Goal: Task Accomplishment & Management: Manage account settings

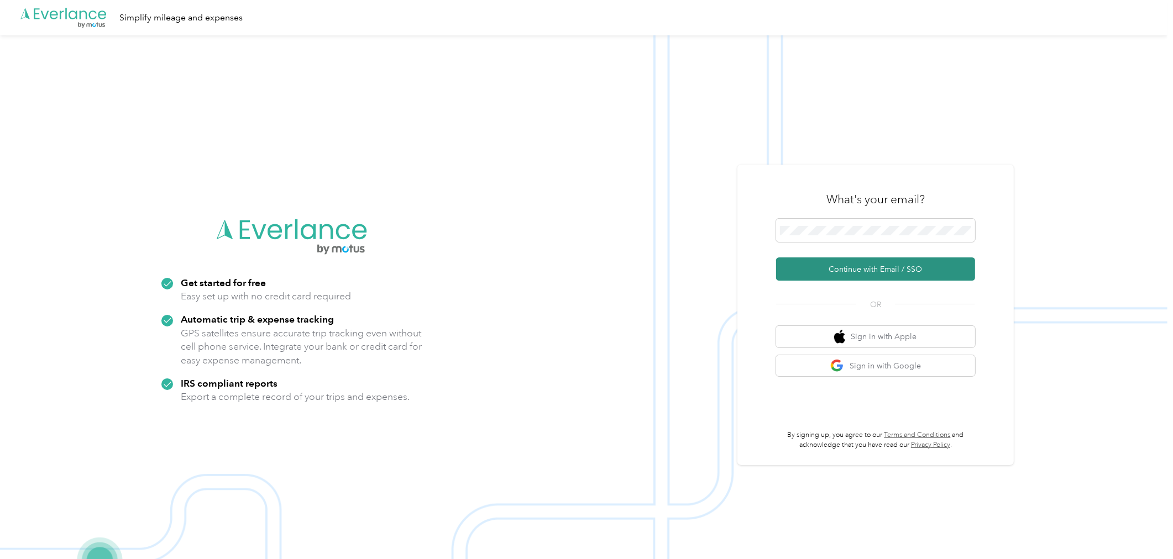
click at [868, 268] on button "Continue with Email / SSO" at bounding box center [875, 269] width 199 height 23
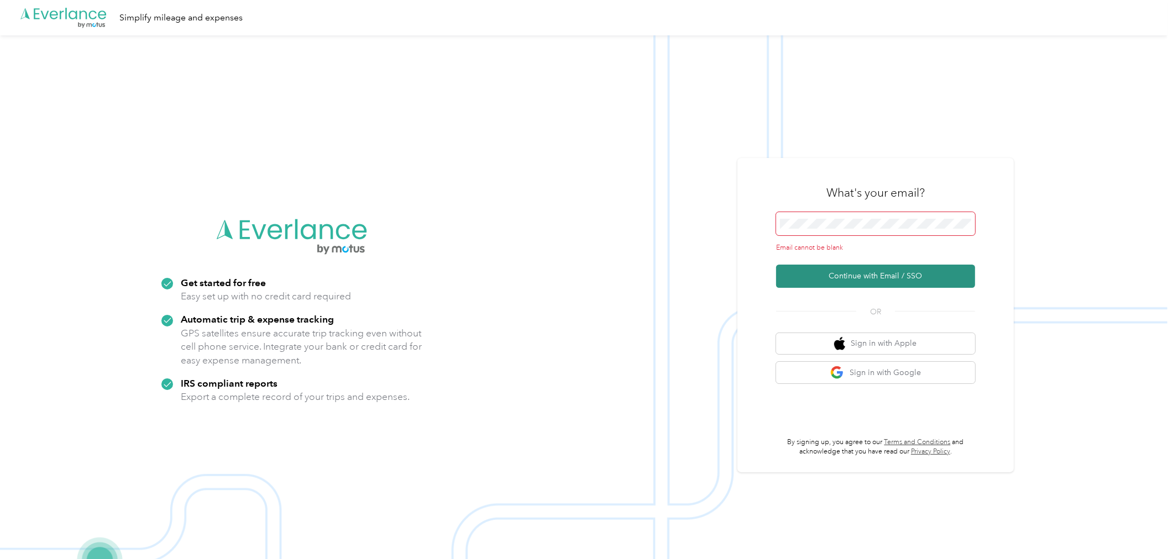
click at [868, 268] on button "Continue with Email / SSO" at bounding box center [875, 276] width 199 height 23
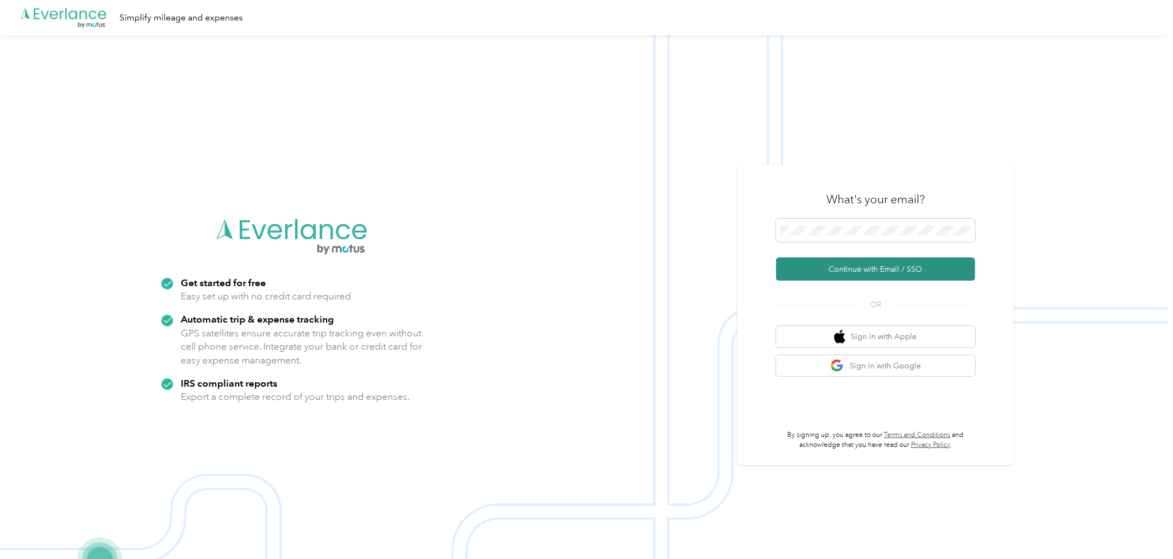
click at [863, 264] on button "Continue with Email / SSO" at bounding box center [875, 269] width 199 height 23
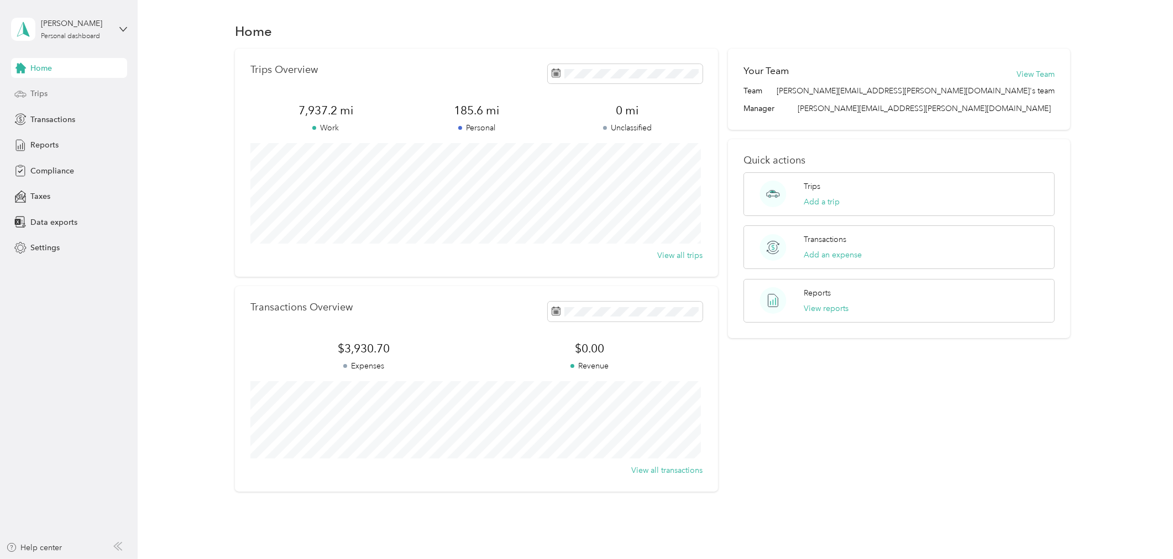
click at [37, 92] on span "Trips" at bounding box center [38, 94] width 17 height 12
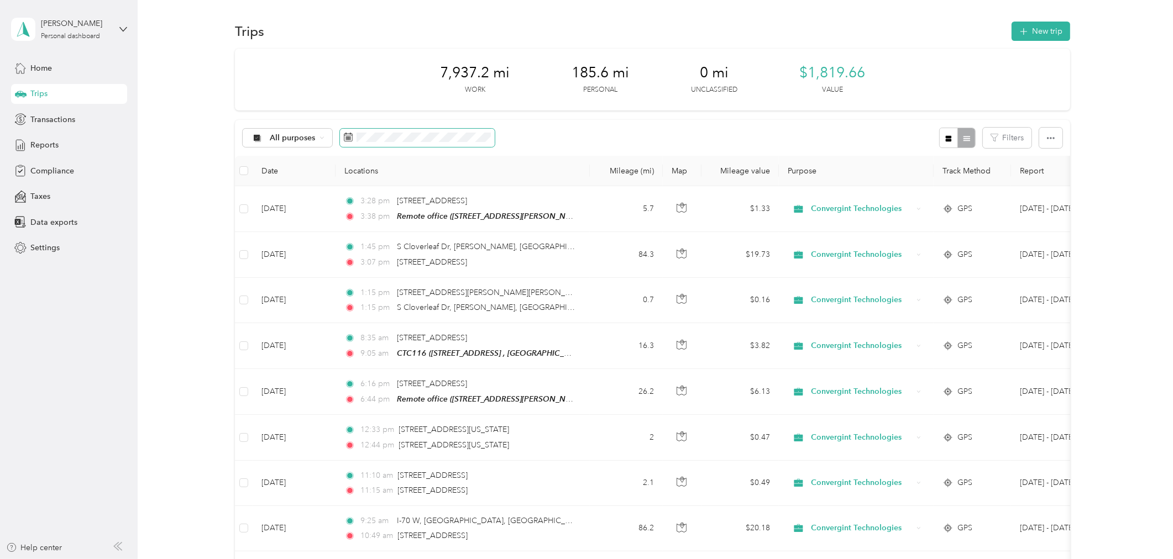
click at [376, 143] on span at bounding box center [417, 138] width 155 height 19
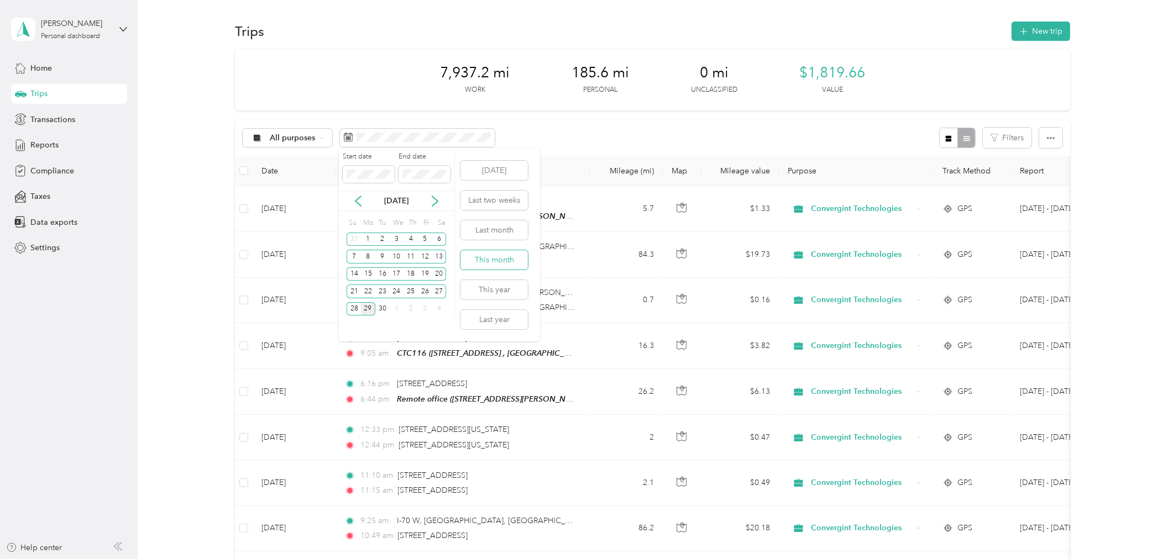
click at [489, 258] on button "This month" at bounding box center [493, 259] width 67 height 19
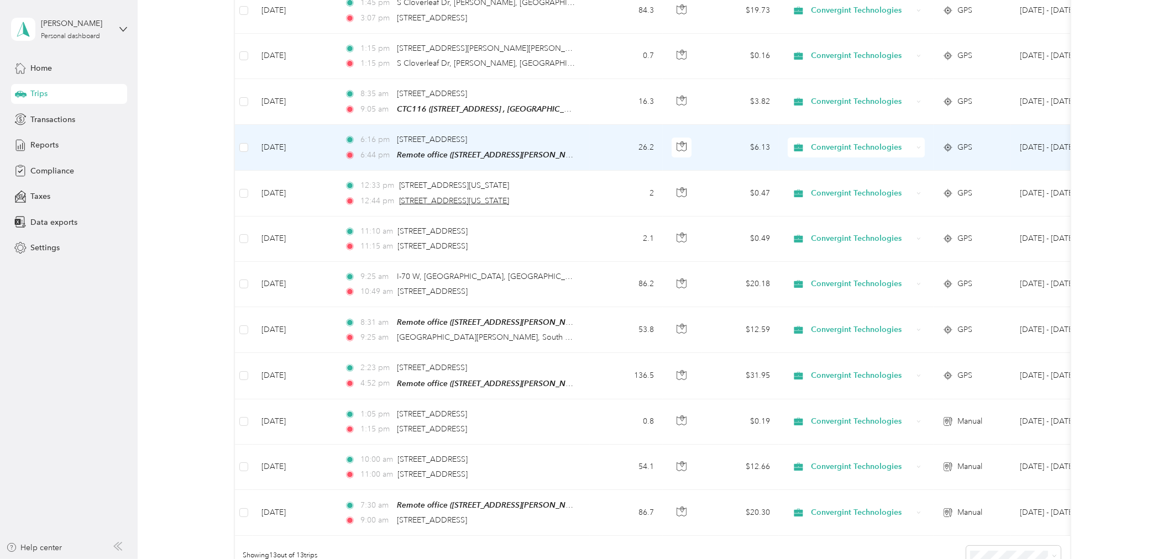
scroll to position [204, 0]
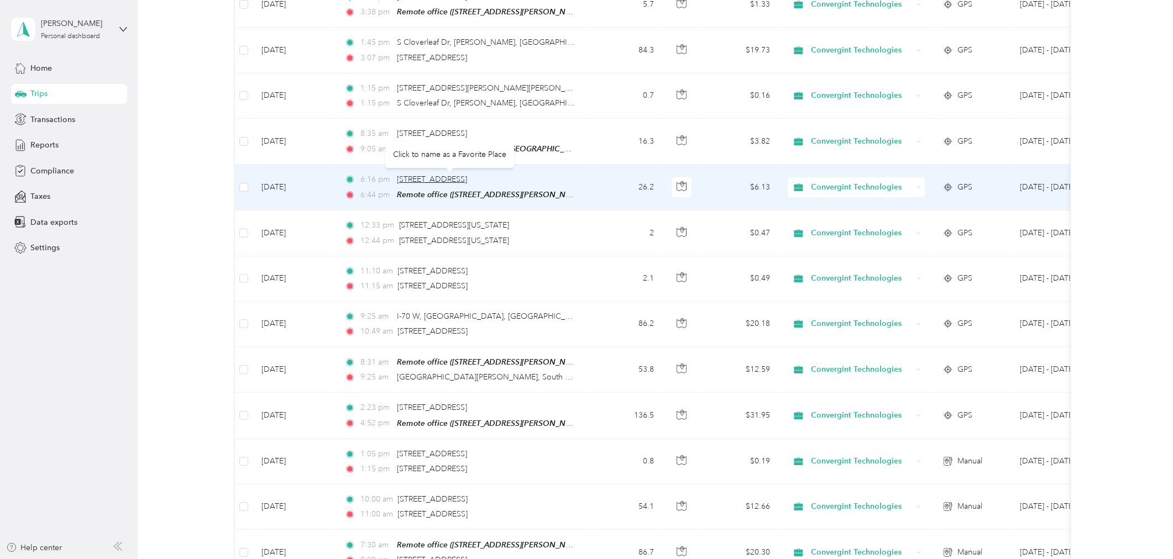
click at [426, 179] on span "7003 E Rest Area, Plainfield, IN" at bounding box center [432, 179] width 70 height 9
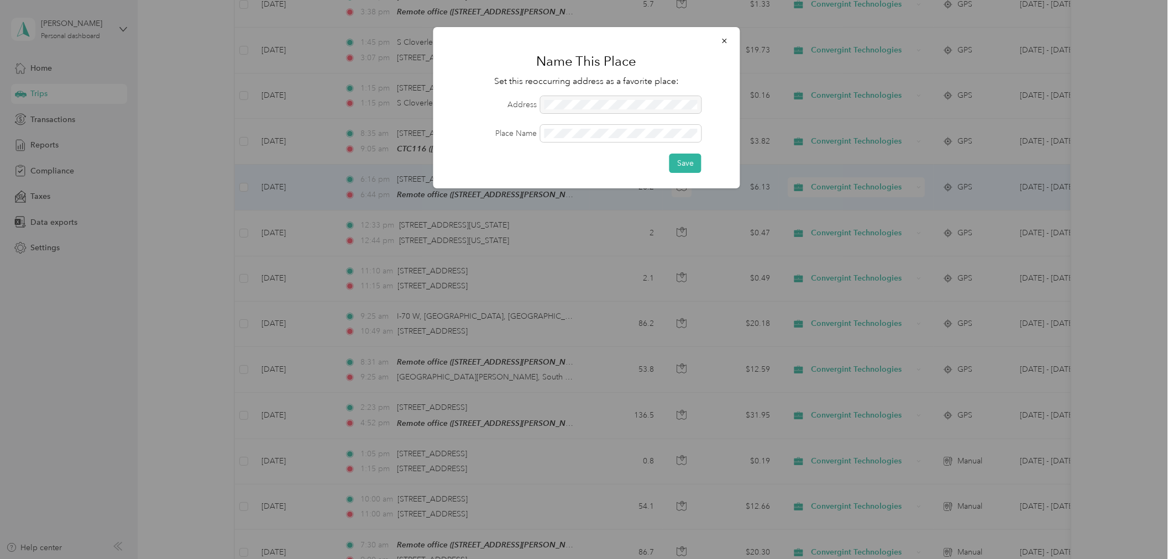
drag, startPoint x: 665, startPoint y: 100, endPoint x: 620, endPoint y: 102, distance: 45.9
click at [620, 102] on div at bounding box center [621, 104] width 161 height 17
click at [722, 40] on icon "button" at bounding box center [725, 41] width 8 height 8
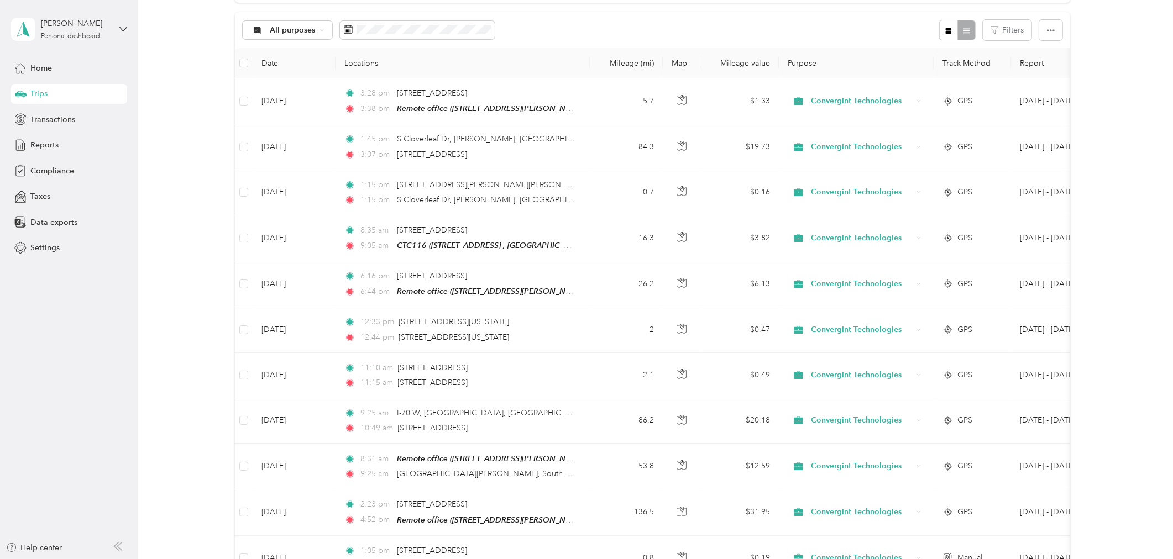
scroll to position [0, 0]
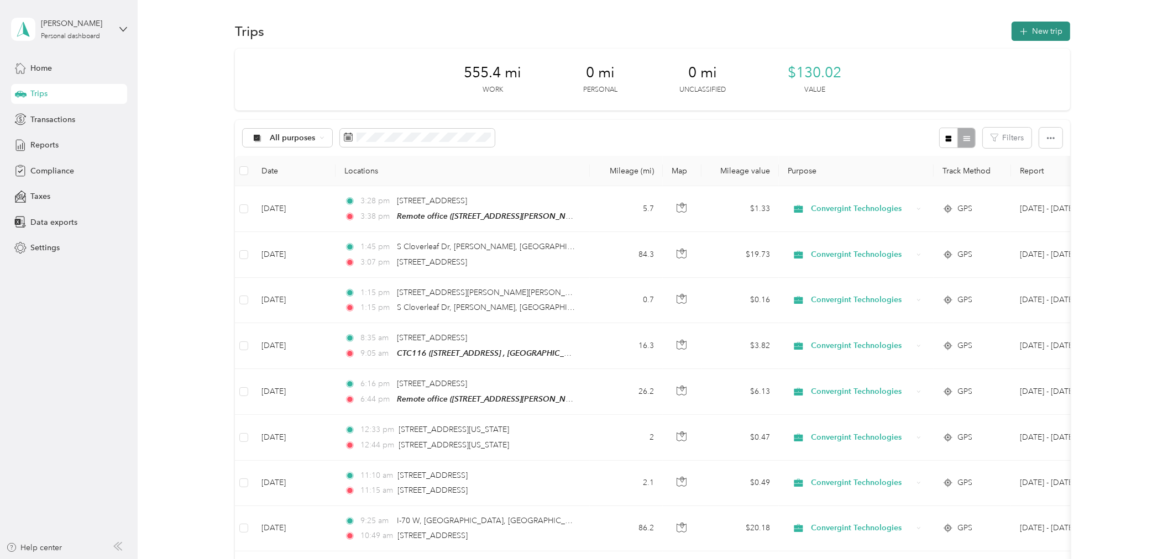
click at [1046, 30] on button "New trip" at bounding box center [1040, 31] width 59 height 19
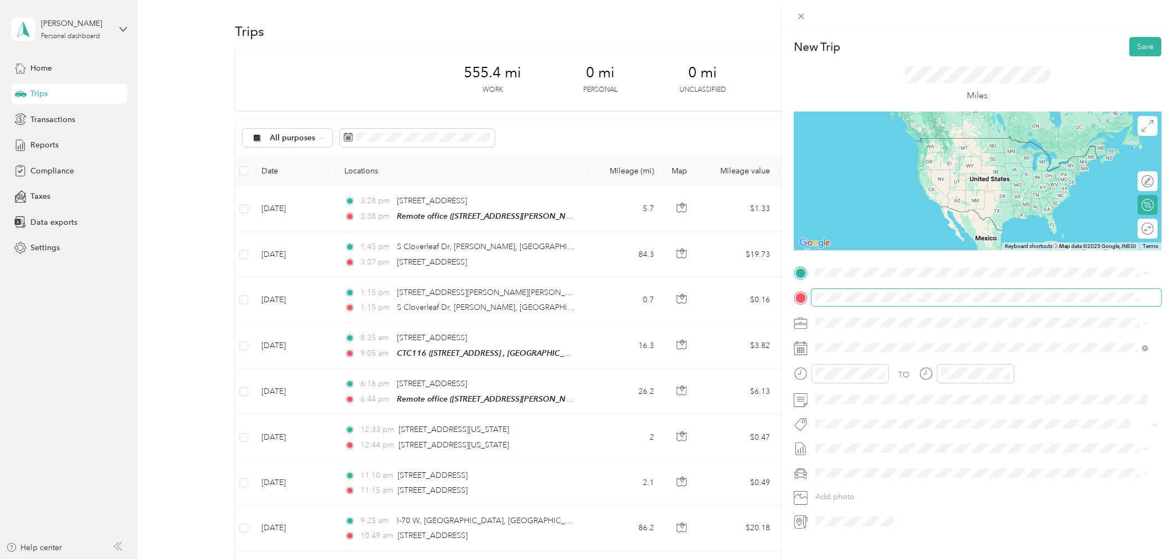
click at [936, 291] on span at bounding box center [986, 297] width 350 height 17
click at [841, 336] on span "Plainfield Indiana, United States" at bounding box center [898, 342] width 124 height 19
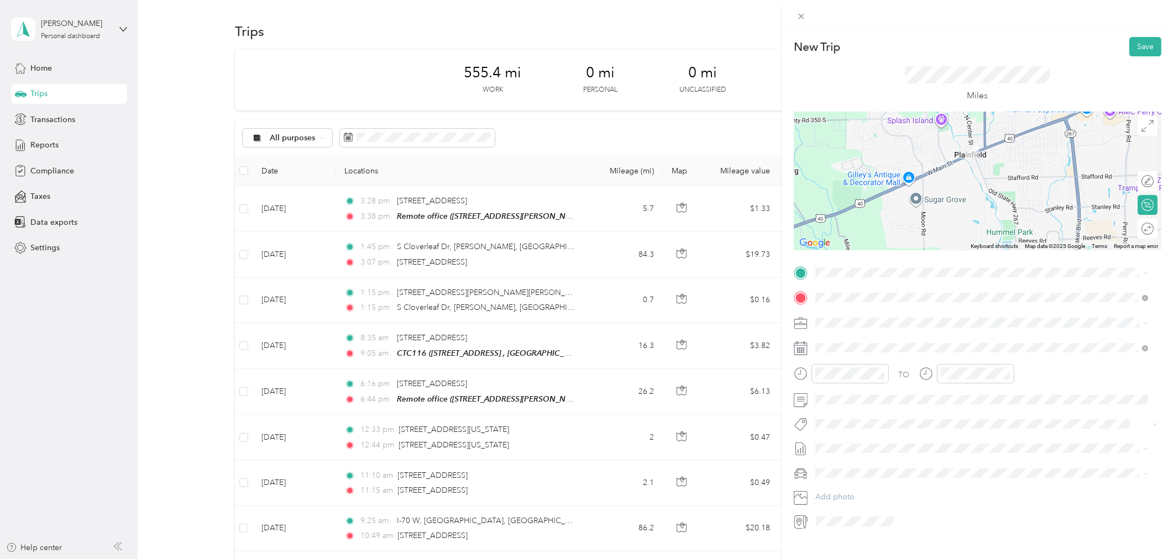
drag, startPoint x: 932, startPoint y: 200, endPoint x: 918, endPoint y: 140, distance: 61.4
click at [918, 140] on div at bounding box center [978, 181] width 368 height 138
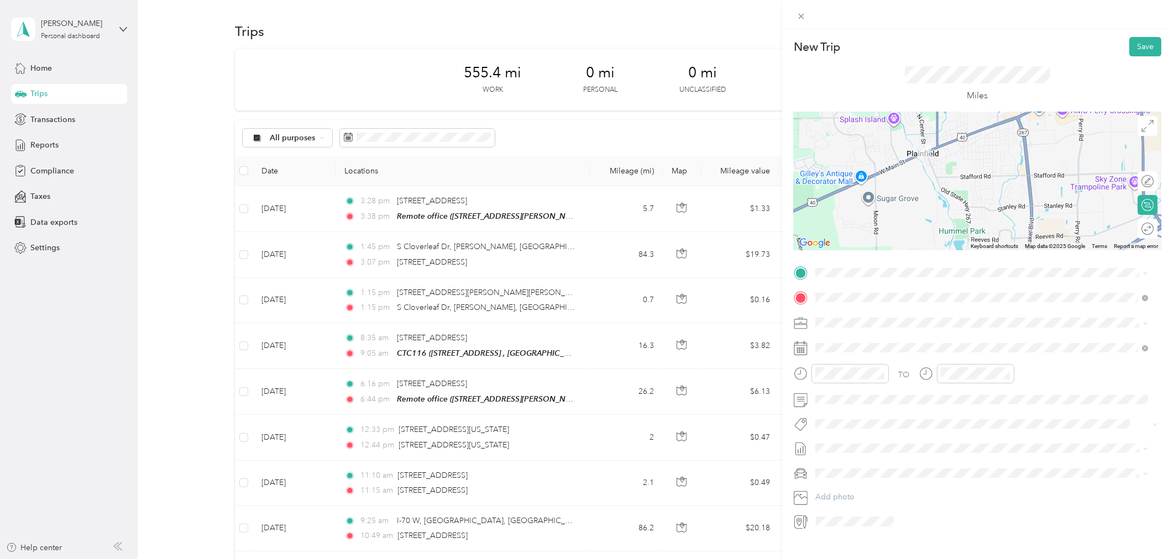
drag, startPoint x: 933, startPoint y: 200, endPoint x: 892, endPoint y: 207, distance: 41.5
click at [890, 210] on div at bounding box center [978, 181] width 368 height 138
drag, startPoint x: 920, startPoint y: 161, endPoint x: 915, endPoint y: 139, distance: 22.7
click at [915, 147] on img at bounding box center [921, 154] width 14 height 14
click at [915, 139] on div at bounding box center [978, 181] width 368 height 138
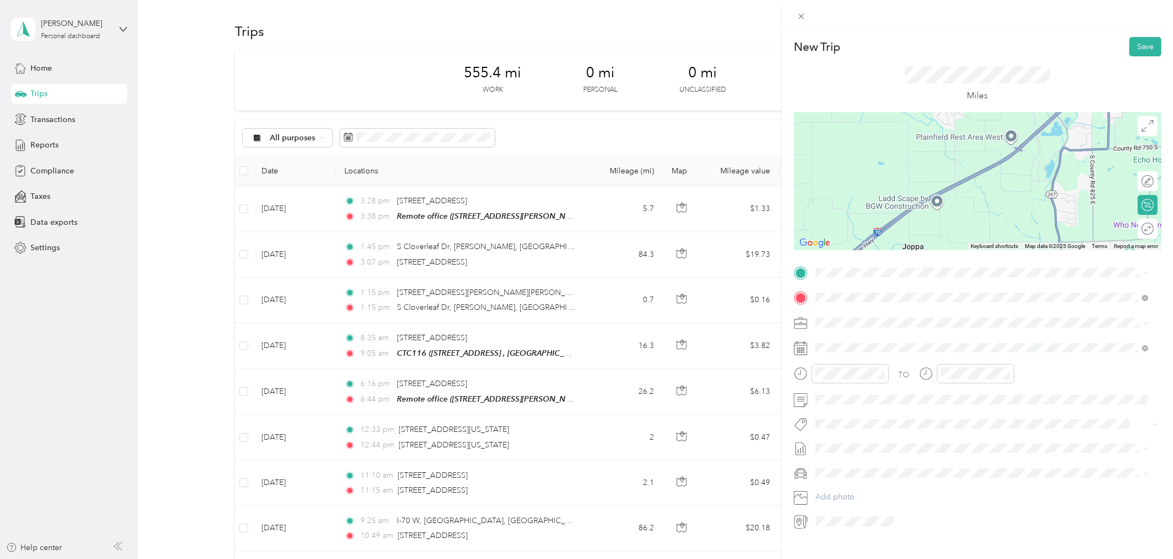
drag, startPoint x: 926, startPoint y: 225, endPoint x: 899, endPoint y: 133, distance: 95.8
click at [900, 132] on div at bounding box center [978, 181] width 368 height 138
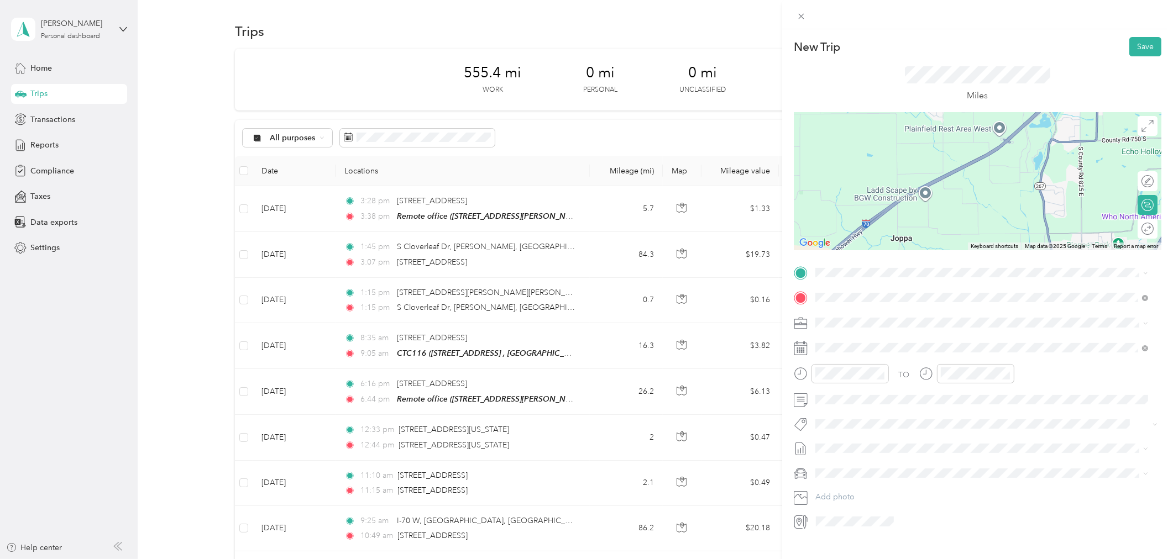
click at [996, 130] on div at bounding box center [978, 181] width 368 height 138
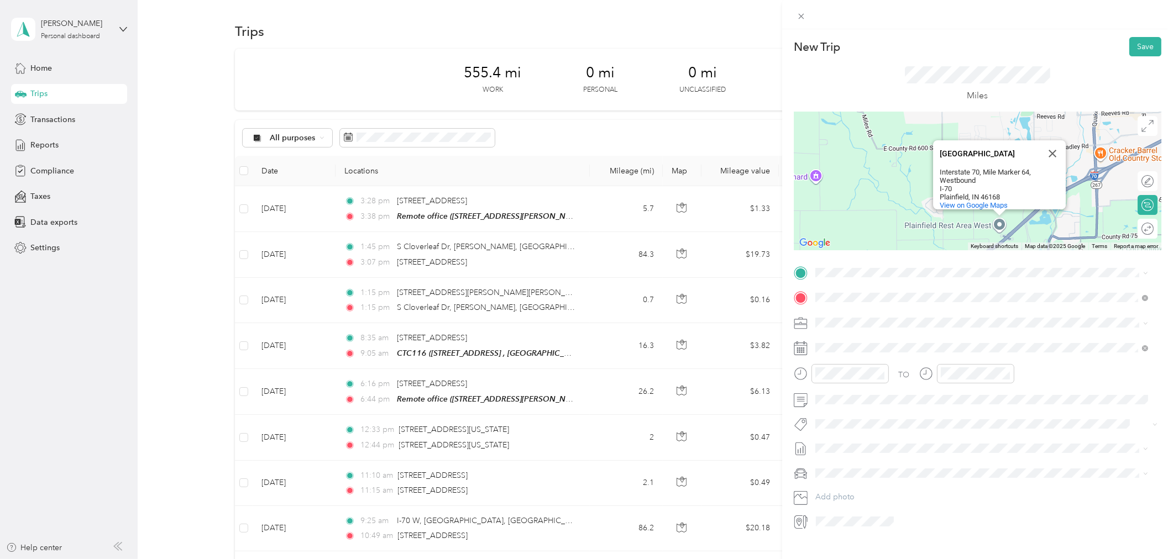
click at [1003, 193] on div "Plainfield, IN 46168" at bounding box center [989, 197] width 99 height 8
click at [1001, 193] on div "Plainfield, IN 46168" at bounding box center [989, 197] width 99 height 8
click at [982, 193] on div "Plainfield, IN 46168" at bounding box center [989, 197] width 99 height 8
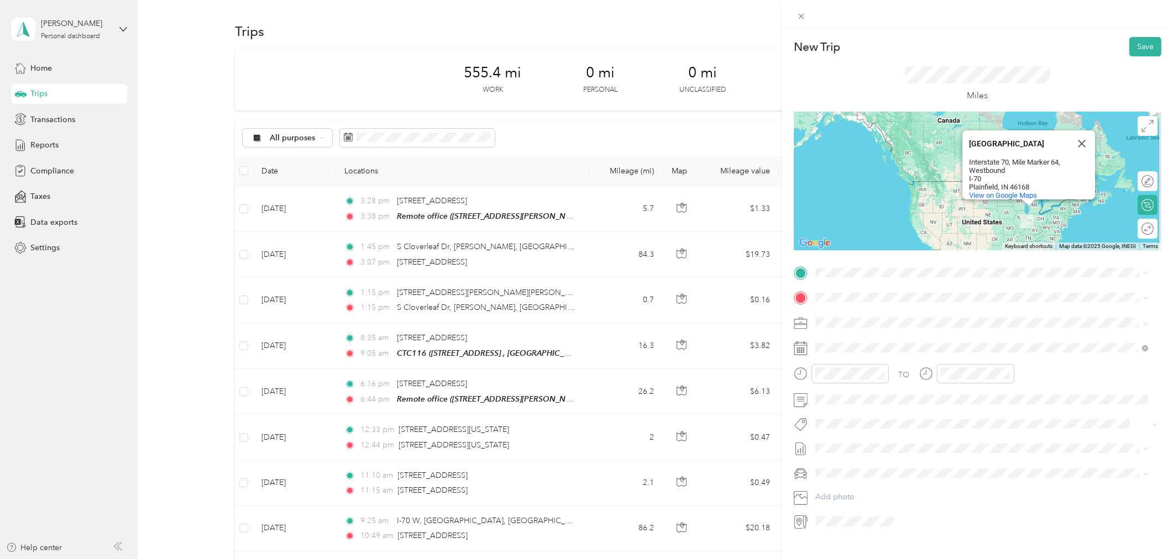
drag, startPoint x: 903, startPoint y: 134, endPoint x: 894, endPoint y: 178, distance: 44.4
click at [894, 178] on div "Plainfield Rest Area West Plainfield Rest Area West Interstate 70, Mile Marker …" at bounding box center [978, 181] width 368 height 138
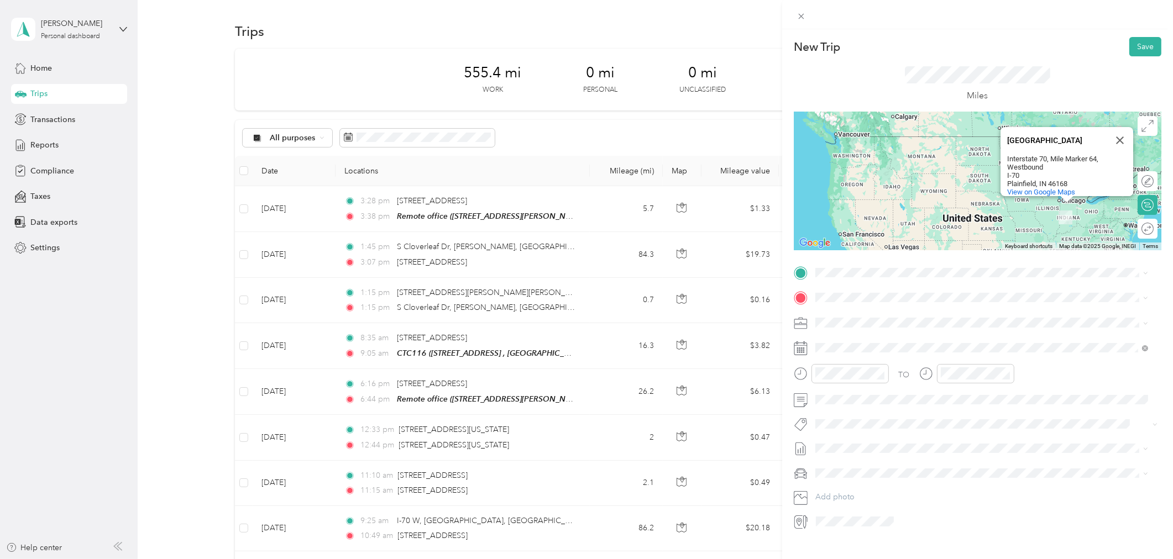
drag, startPoint x: 921, startPoint y: 185, endPoint x: 795, endPoint y: 199, distance: 127.3
click at [795, 199] on div "Plainfield Rest Area West Plainfield Rest Area West Interstate 70, Mile Marker …" at bounding box center [978, 181] width 368 height 138
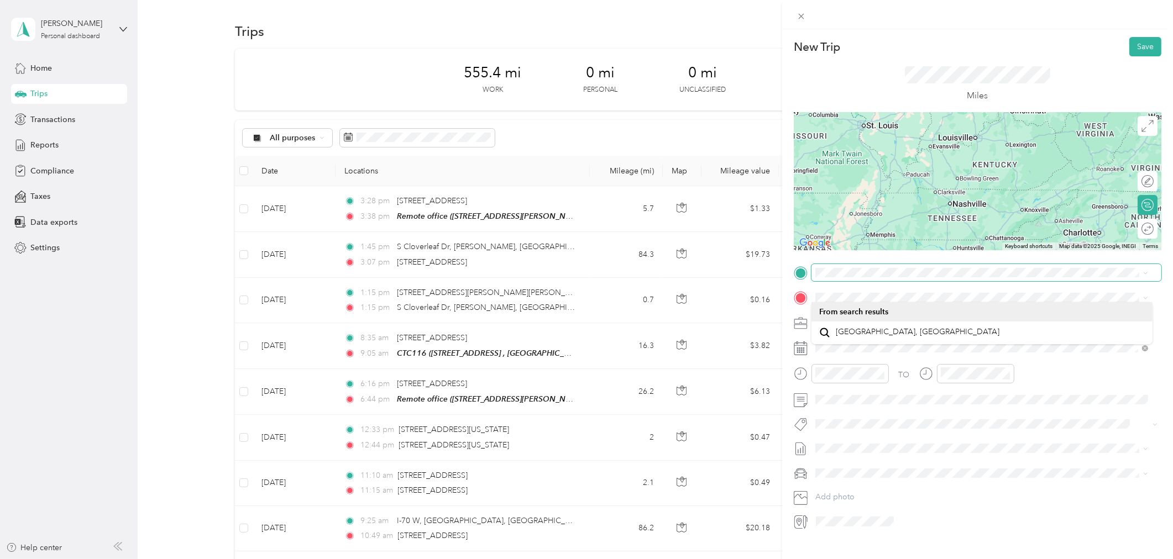
drag, startPoint x: 979, startPoint y: 168, endPoint x: 998, endPoint y: 280, distance: 113.7
click at [998, 280] on div "New Trip Save This trip cannot be edited because it is either under review, app…" at bounding box center [978, 284] width 368 height 494
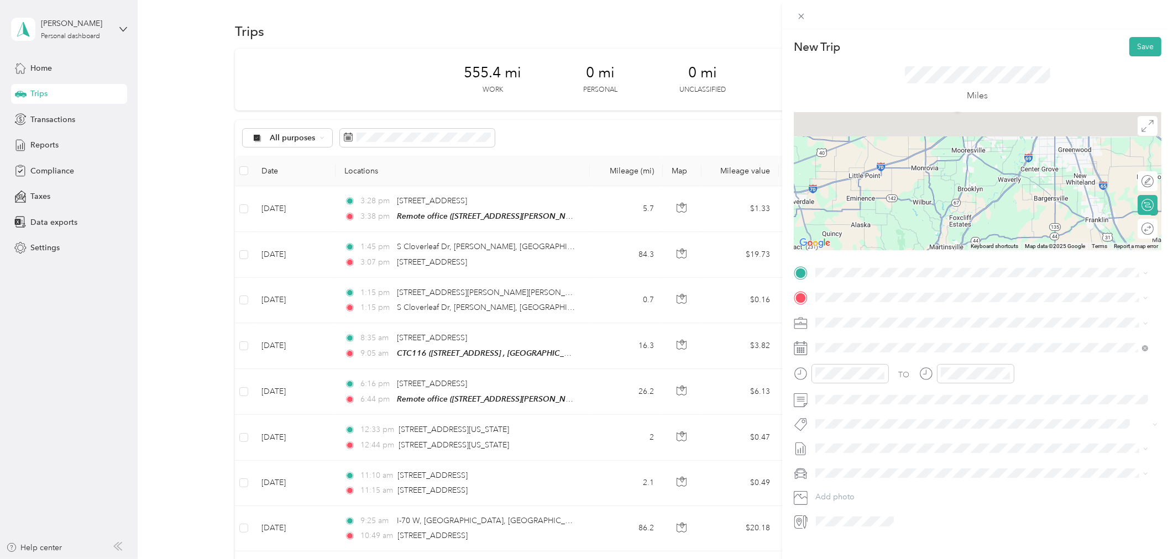
drag, startPoint x: 947, startPoint y: 141, endPoint x: 975, endPoint y: 224, distance: 88.1
click at [969, 229] on div "Plainfield Rest Area West Plainfield Rest Area West Interstate 70, Mile Marker …" at bounding box center [978, 181] width 368 height 138
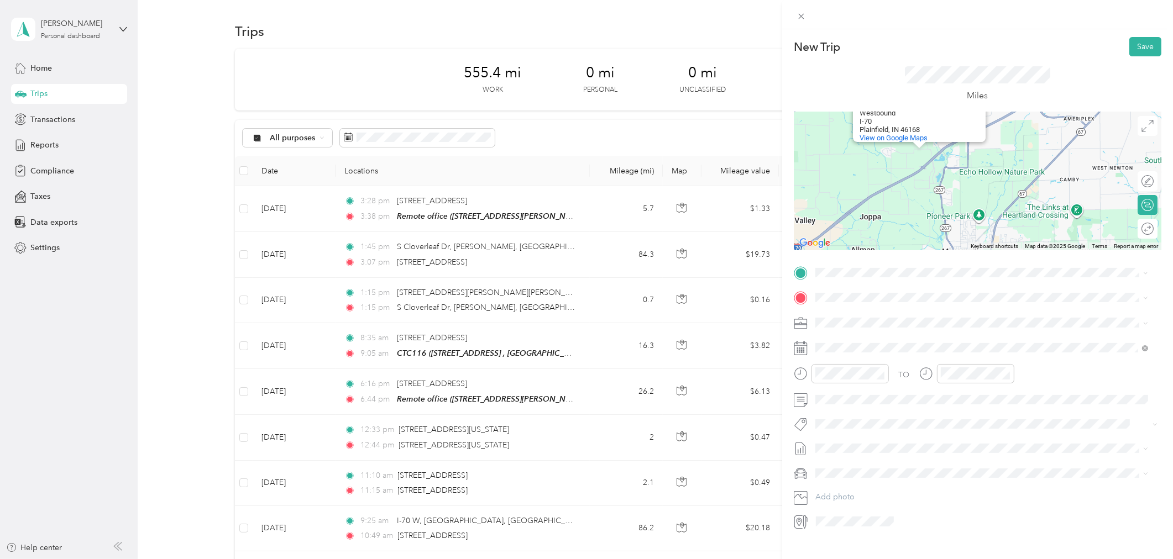
drag, startPoint x: 971, startPoint y: 138, endPoint x: 965, endPoint y: 232, distance: 94.2
click at [965, 232] on div "Plainfield Rest Area West Plainfield Rest Area West Interstate 70, Mile Marker …" at bounding box center [978, 181] width 368 height 138
click at [966, 232] on div "Plainfield Rest Area West Plainfield Rest Area West Interstate 70, Mile Marker …" at bounding box center [978, 181] width 368 height 138
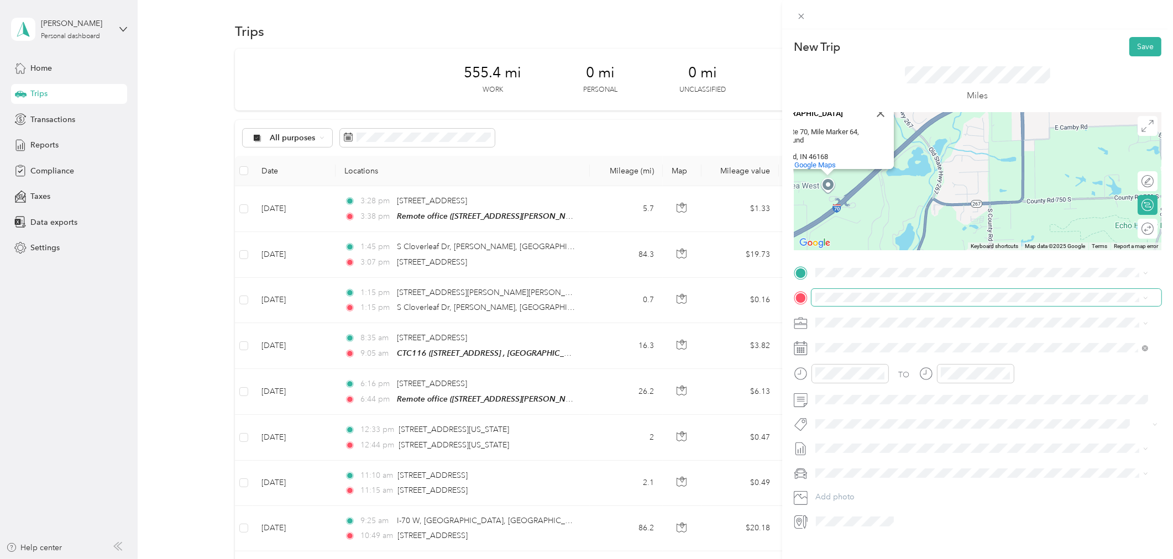
drag, startPoint x: 949, startPoint y: 166, endPoint x: 1025, endPoint y: 264, distance: 123.4
click at [1033, 292] on div "New Trip Save This trip cannot be edited because it is either under review, app…" at bounding box center [978, 284] width 368 height 494
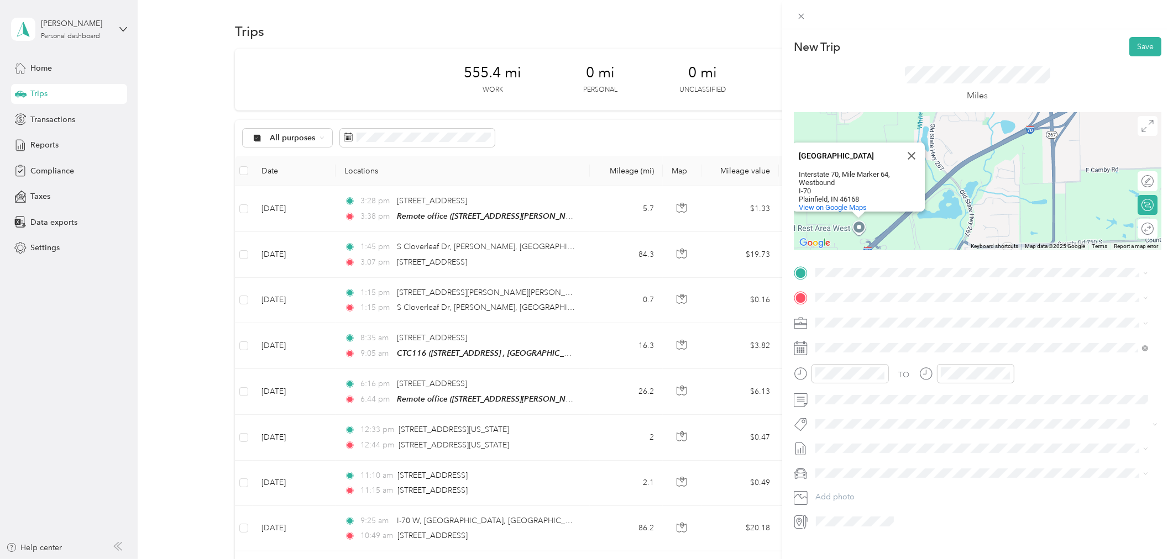
drag, startPoint x: 903, startPoint y: 182, endPoint x: 946, endPoint y: 211, distance: 51.8
click at [936, 227] on div "Plainfield Rest Area West Plainfield Rest Area West Interstate 70, Mile Marker …" at bounding box center [978, 181] width 368 height 138
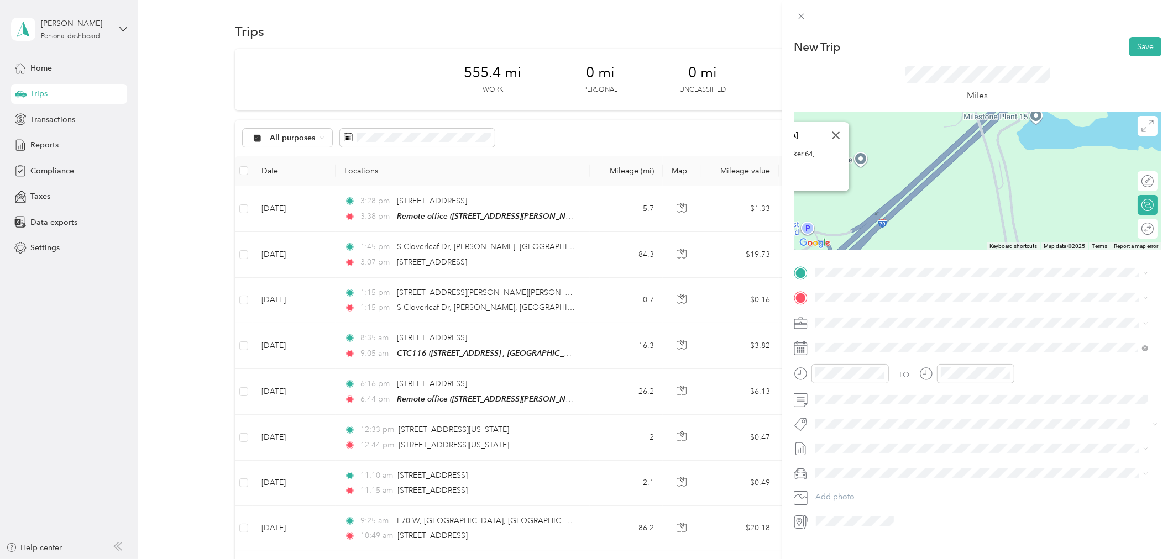
drag, startPoint x: 895, startPoint y: 178, endPoint x: 1008, endPoint y: 117, distance: 127.6
click at [1037, 95] on div "New Trip Save This trip cannot be edited because it is either under review, app…" at bounding box center [978, 284] width 368 height 494
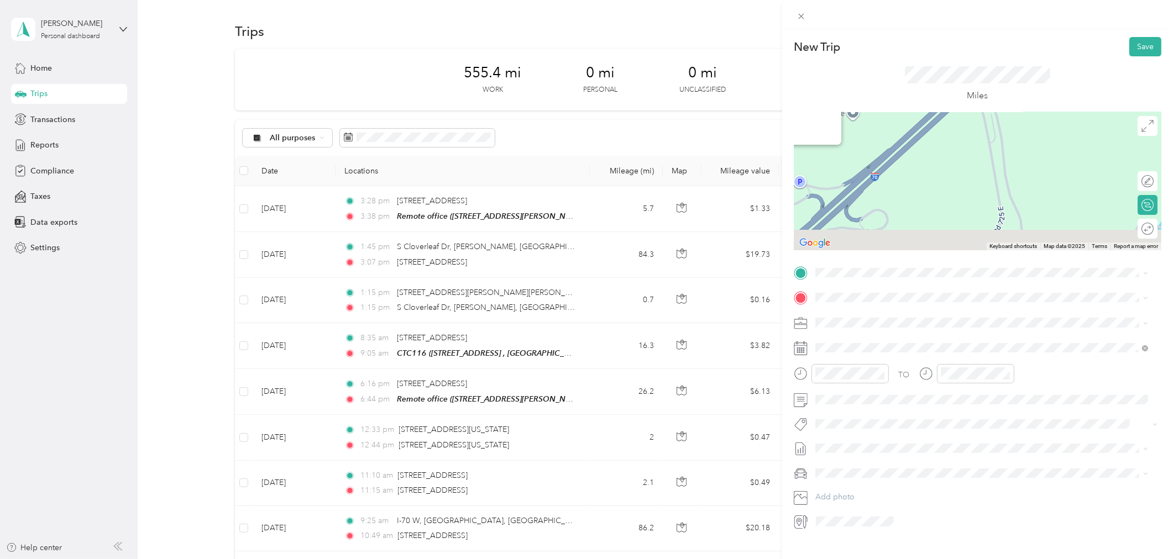
drag, startPoint x: 957, startPoint y: 202, endPoint x: 988, endPoint y: 140, distance: 69.2
click at [983, 144] on div "Plainfield Rest Area West Plainfield Rest Area West Interstate 70, Mile Marker …" at bounding box center [978, 181] width 368 height 138
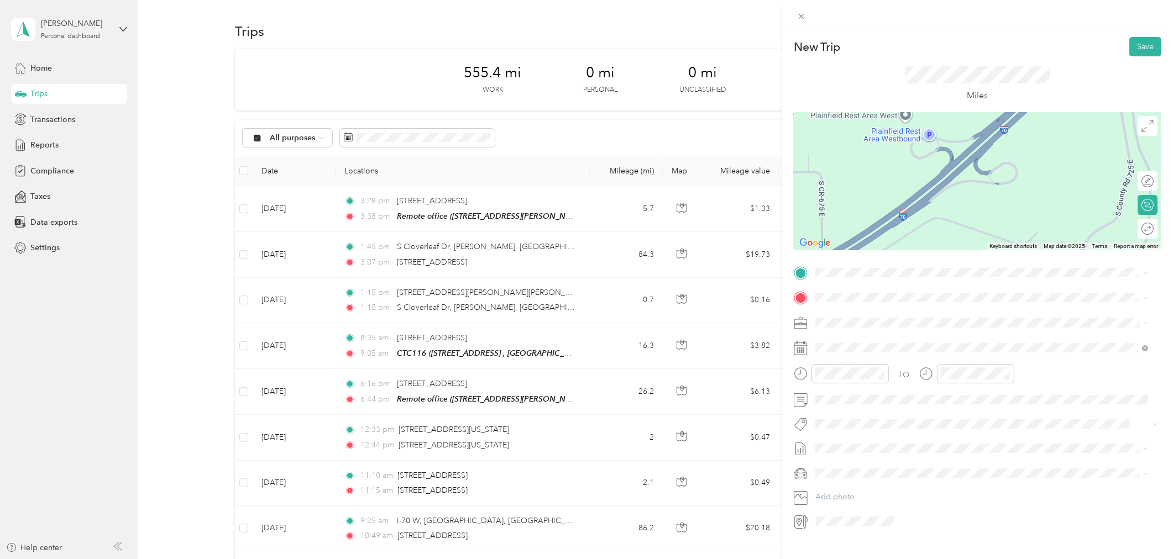
drag, startPoint x: 952, startPoint y: 172, endPoint x: 1064, endPoint y: 163, distance: 113.1
click at [1064, 163] on div "Plainfield Rest Area West Plainfield Rest Area West Interstate 70, Mile Marker …" at bounding box center [978, 181] width 368 height 138
click at [678, 389] on div "New Trip Save This trip cannot be edited because it is either under review, app…" at bounding box center [586, 279] width 1173 height 559
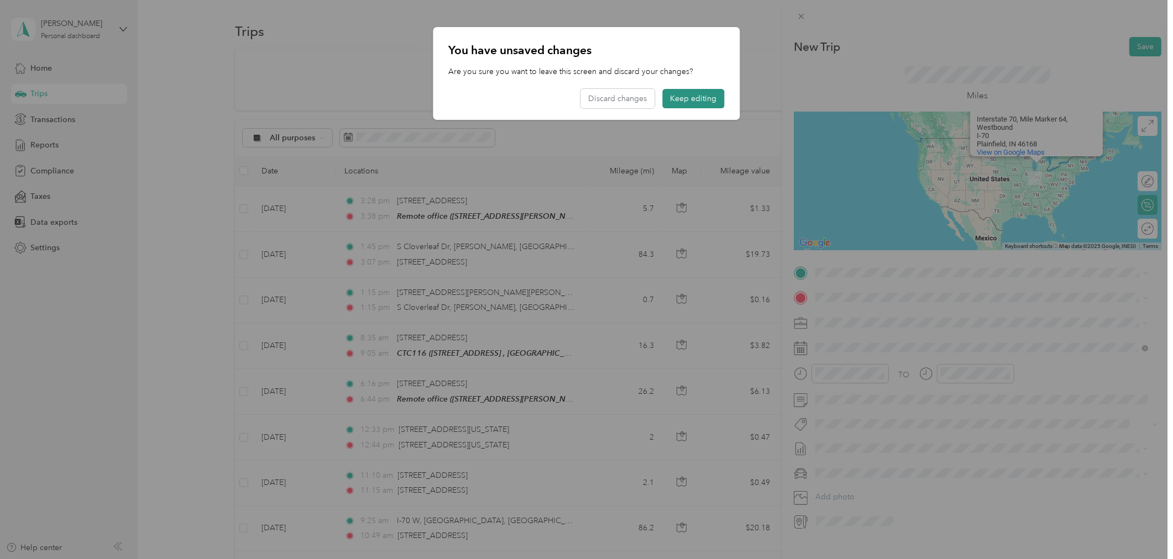
click at [694, 93] on button "Keep editing" at bounding box center [694, 98] width 62 height 19
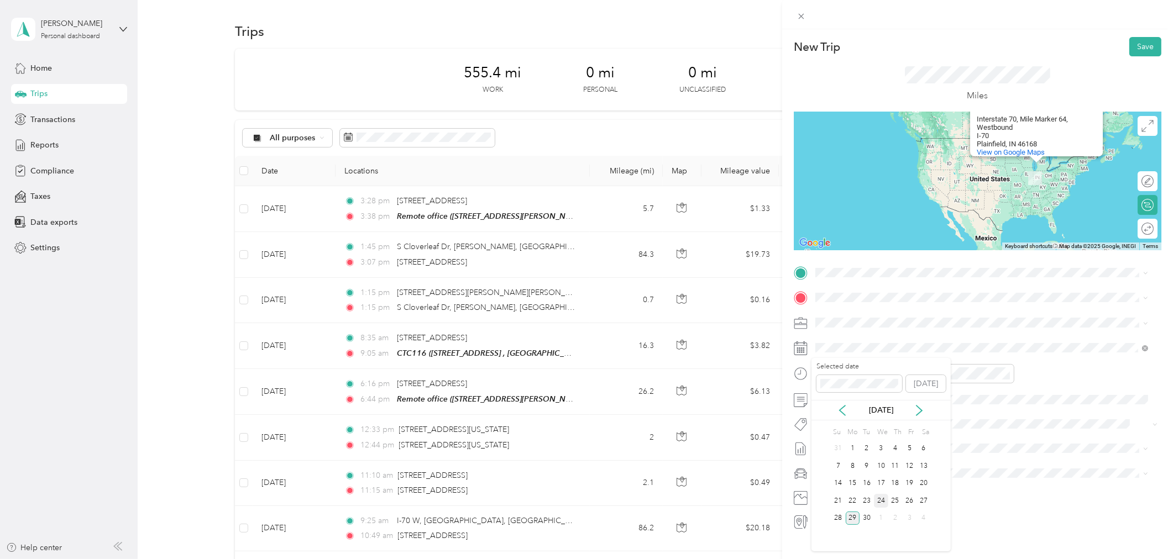
click at [879, 501] on div "24" at bounding box center [881, 501] width 14 height 14
click at [492, 379] on div "New Trip Save This trip cannot be edited because it is either under review, app…" at bounding box center [586, 279] width 1173 height 559
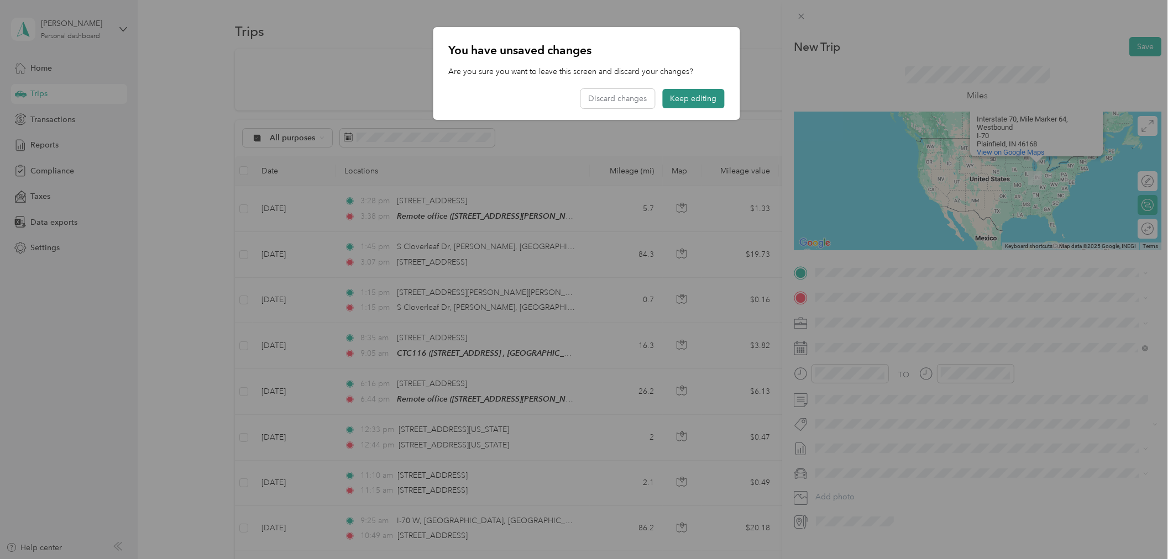
click at [683, 97] on button "Keep editing" at bounding box center [694, 98] width 62 height 19
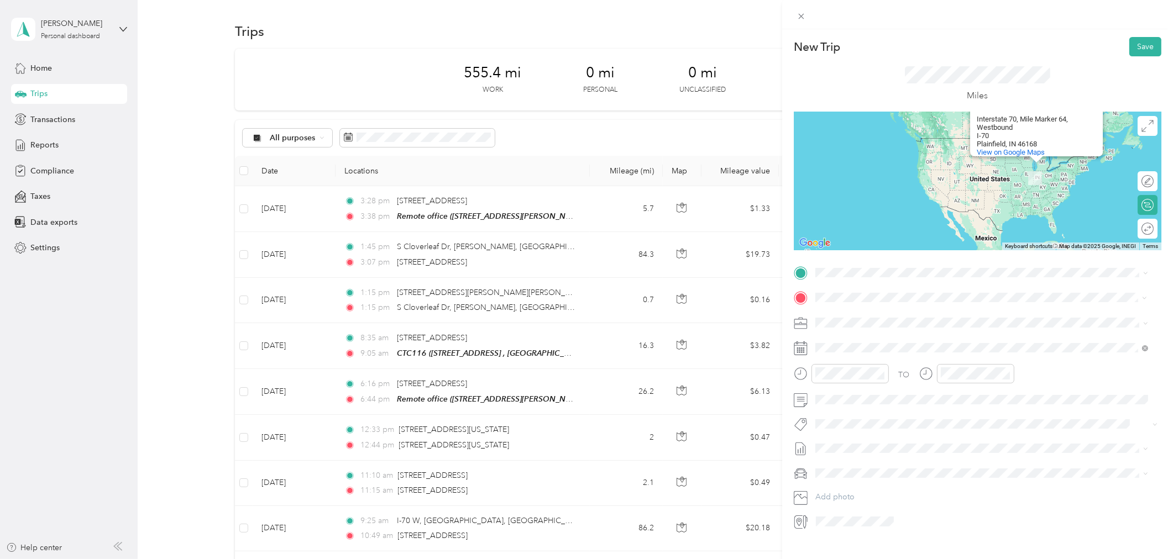
click at [859, 339] on span "Plainfield Indiana, United States" at bounding box center [898, 341] width 124 height 19
click at [894, 316] on span "520 South 7th Street Vincennes, Indiana 47591, United States" at bounding box center [891, 313] width 111 height 10
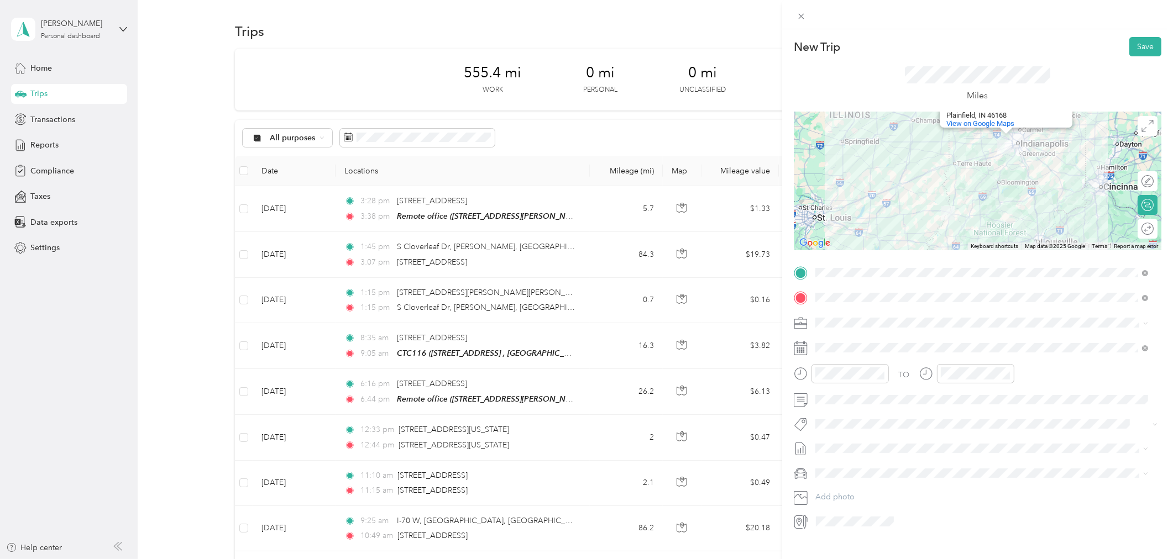
click at [975, 201] on div "Plainfield Rest Area West Plainfield Rest Area West Interstate 70, Mile Marker …" at bounding box center [978, 181] width 368 height 138
click at [977, 197] on div "Plainfield Rest Area West Plainfield Rest Area West Interstate 70, Mile Marker …" at bounding box center [978, 181] width 368 height 138
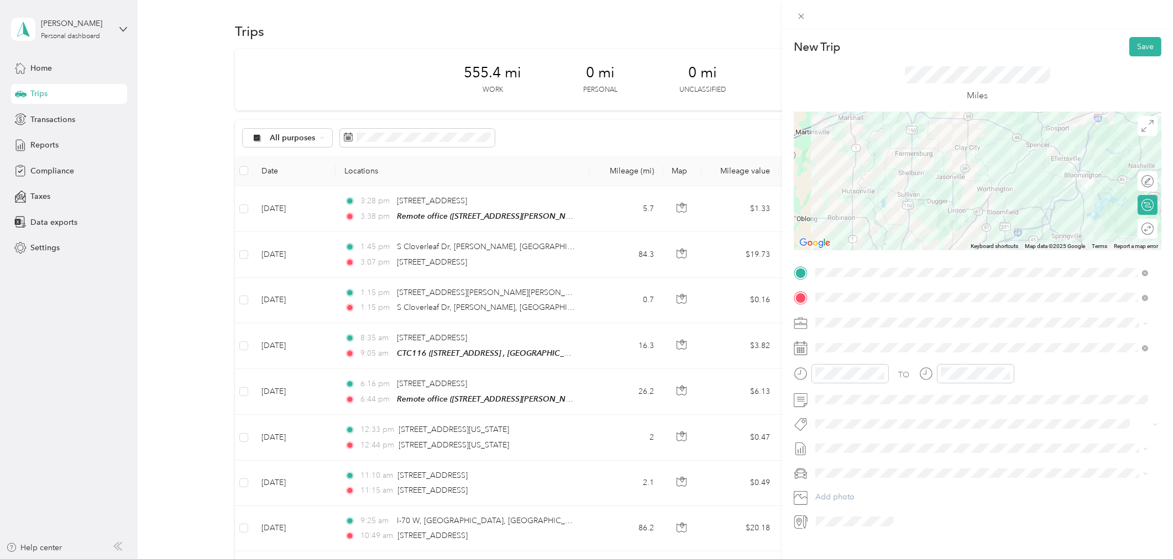
drag, startPoint x: 885, startPoint y: 177, endPoint x: 919, endPoint y: 248, distance: 78.6
click at [920, 236] on div "Plainfield Rest Area West Plainfield Rest Area West Interstate 70, Mile Marker …" at bounding box center [978, 181] width 368 height 138
click at [920, 245] on div "Plainfield Rest Area West Plainfield Rest Area West Interstate 70, Mile Marker …" at bounding box center [978, 181] width 368 height 138
click at [916, 274] on div "New Trip Save This trip cannot be edited because it is either under review, app…" at bounding box center [978, 284] width 368 height 494
drag, startPoint x: 919, startPoint y: 251, endPoint x: 917, endPoint y: 265, distance: 14.4
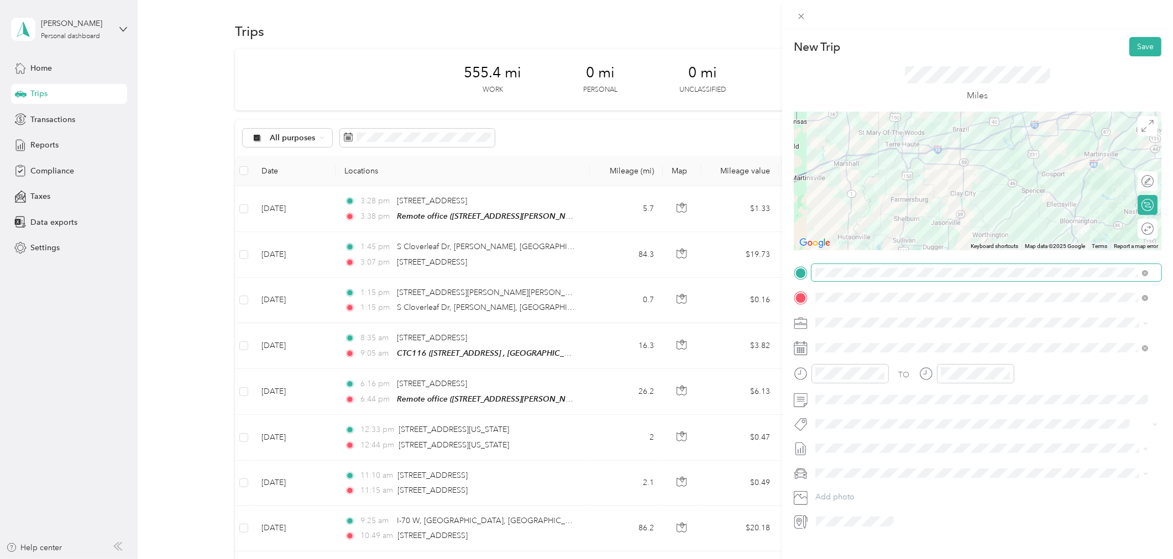
click at [915, 280] on li "From search results" at bounding box center [981, 288] width 341 height 19
drag, startPoint x: 917, startPoint y: 265, endPoint x: 924, endPoint y: 223, distance: 42.5
drag, startPoint x: 924, startPoint y: 223, endPoint x: 919, endPoint y: 216, distance: 8.7
click at [925, 222] on div "Plainfield Rest Area West Plainfield Rest Area West Interstate 70, Mile Marker …" at bounding box center [978, 181] width 368 height 138
click at [901, 194] on div "Plainfield Rest Area West Plainfield Rest Area West Interstate 70, Mile Marker …" at bounding box center [978, 181] width 368 height 138
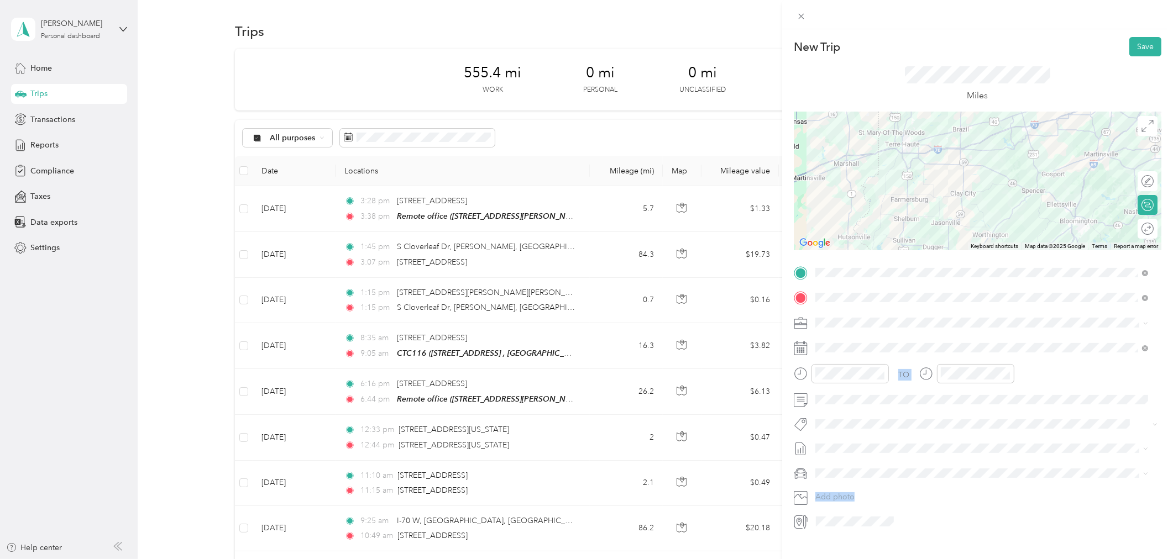
click at [902, 182] on div "Plainfield Rest Area West Plainfield Rest Area West Interstate 70, Mile Marker …" at bounding box center [978, 181] width 368 height 138
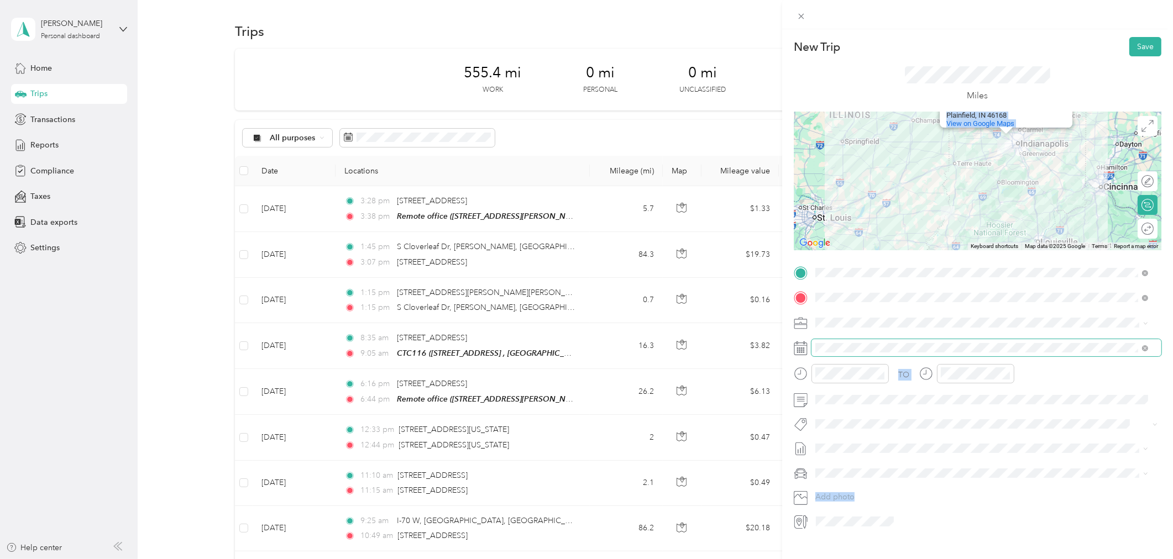
click at [1062, 354] on span at bounding box center [986, 347] width 350 height 17
click at [882, 374] on icon "close-circle" at bounding box center [881, 374] width 8 height 8
click at [827, 488] on div "06" at bounding box center [827, 491] width 27 height 15
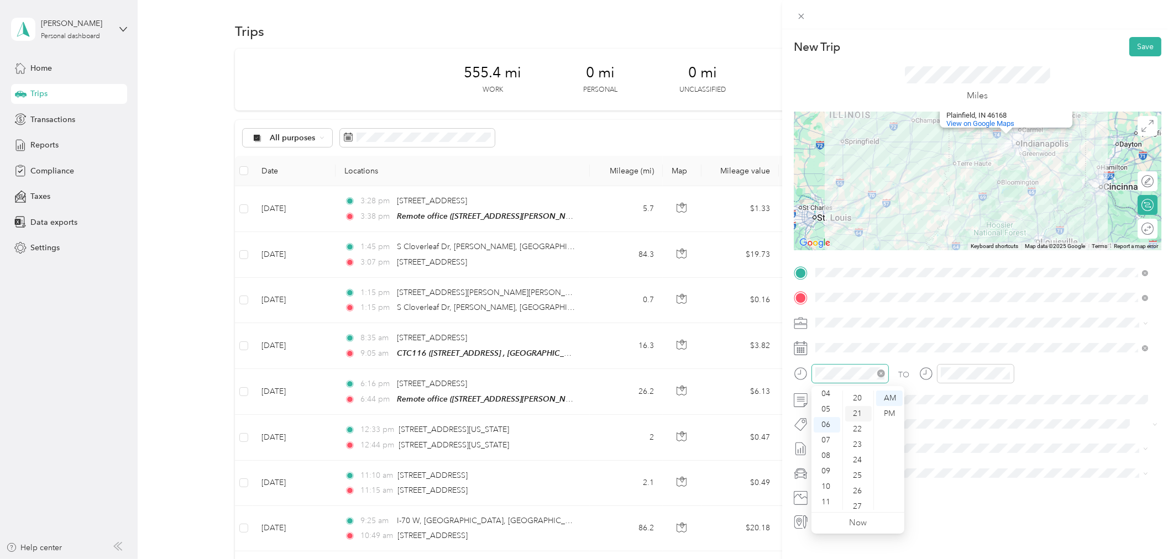
click at [857, 413] on div "21" at bounding box center [858, 413] width 27 height 15
click at [886, 411] on div "PM" at bounding box center [889, 413] width 27 height 15
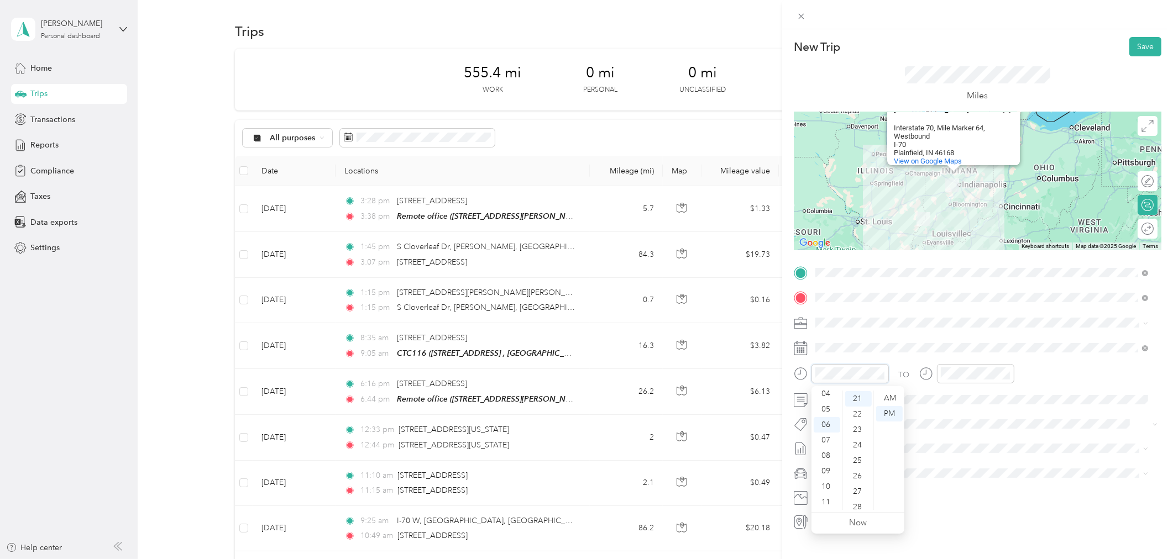
click at [879, 374] on icon "close-circle" at bounding box center [881, 374] width 8 height 8
click at [1006, 373] on icon "close-circle" at bounding box center [1007, 374] width 8 height 8
click at [827, 394] on div "04" at bounding box center [827, 393] width 27 height 15
click at [859, 495] on div "40" at bounding box center [858, 496] width 27 height 15
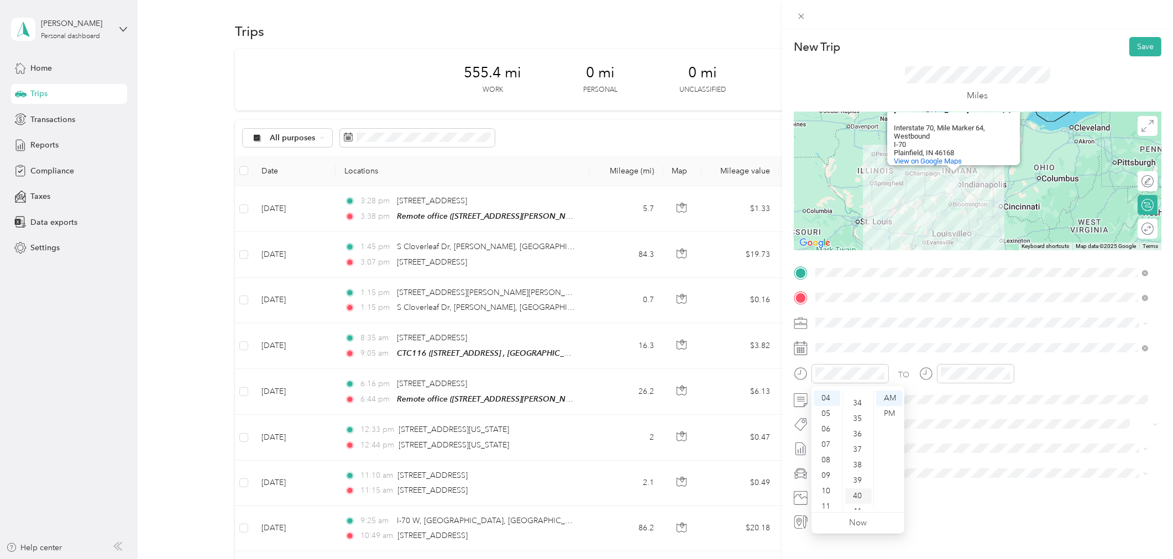
scroll to position [618, 0]
click at [890, 410] on div "PM" at bounding box center [889, 413] width 27 height 15
click at [970, 405] on span at bounding box center [986, 399] width 350 height 17
click at [949, 490] on div "06" at bounding box center [951, 491] width 27 height 15
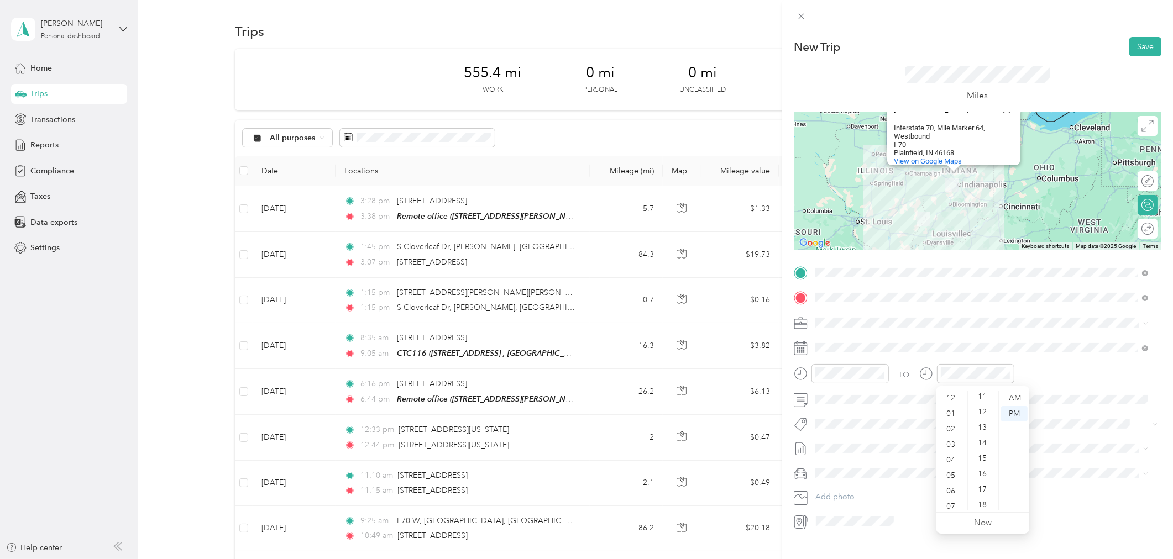
scroll to position [196, 0]
click at [985, 449] on div "16" at bounding box center [983, 449] width 27 height 15
click at [985, 447] on div "16" at bounding box center [983, 449] width 27 height 15
click at [949, 489] on div "06" at bounding box center [951, 491] width 27 height 15
click at [928, 372] on icon at bounding box center [926, 374] width 14 height 14
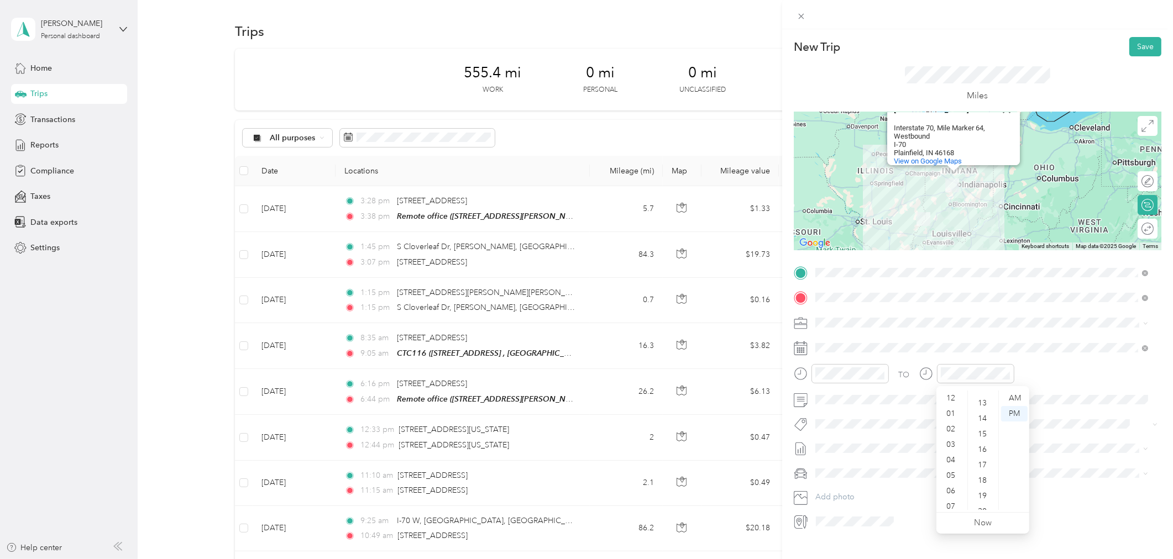
click at [928, 372] on icon at bounding box center [926, 374] width 14 height 14
click at [980, 523] on link "Now" at bounding box center [983, 523] width 18 height 11
click at [1062, 76] on div "Miles" at bounding box center [978, 84] width 368 height 56
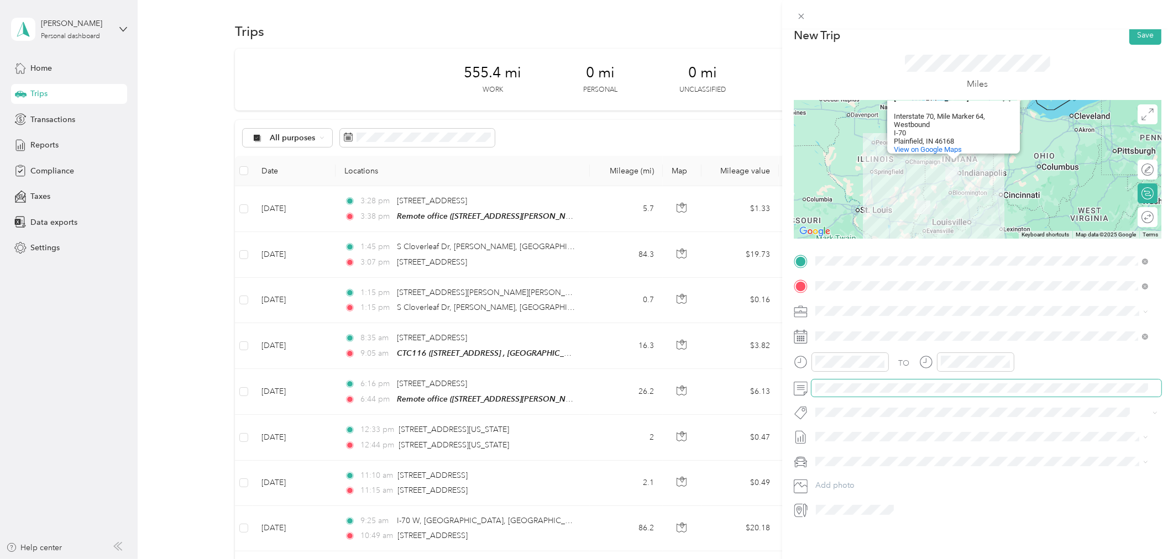
scroll to position [20, 0]
click at [948, 470] on div "06" at bounding box center [951, 470] width 27 height 15
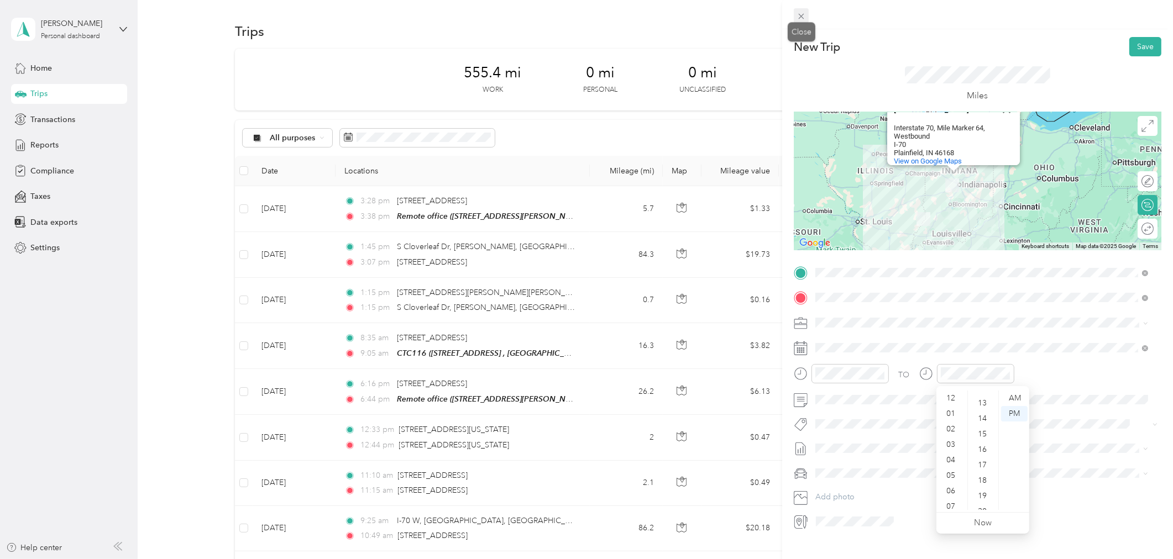
click at [802, 12] on icon at bounding box center [800, 16] width 9 height 9
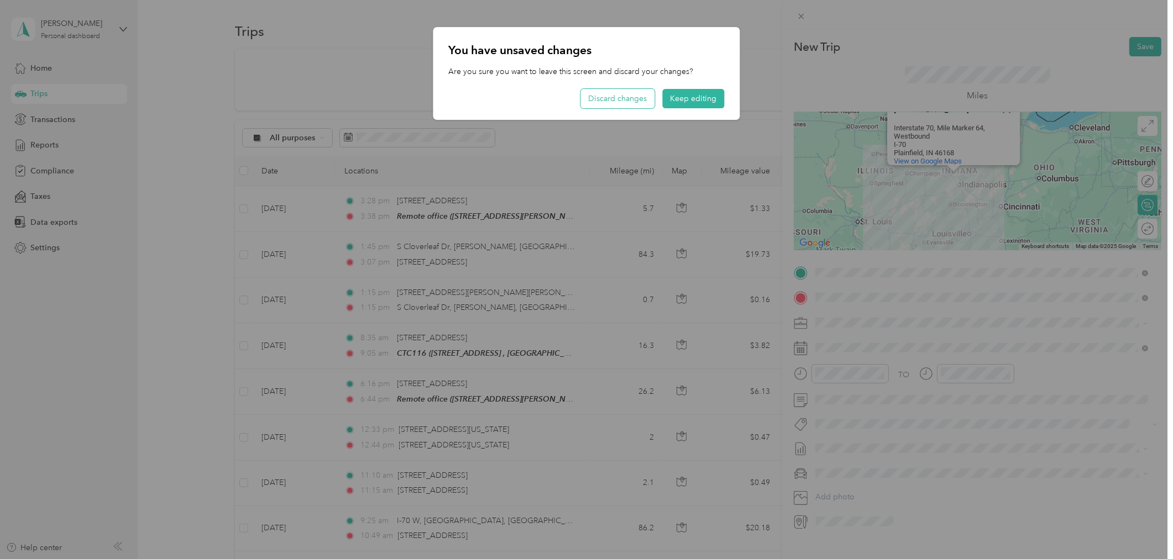
click at [632, 98] on button "Discard changes" at bounding box center [618, 98] width 74 height 19
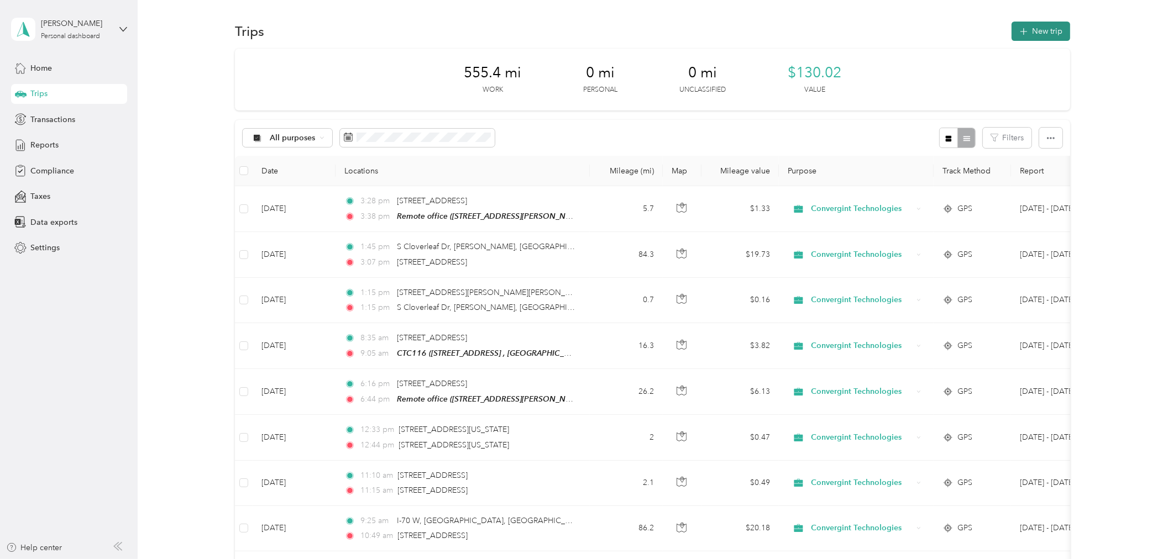
click at [1047, 29] on button "New trip" at bounding box center [1040, 31] width 59 height 19
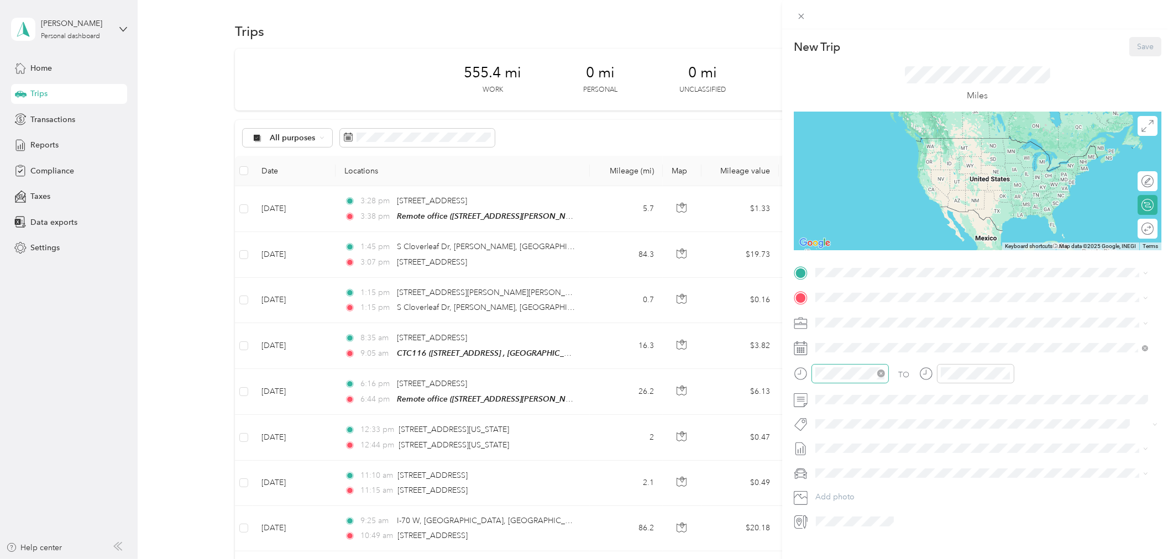
click at [881, 375] on icon "close-circle" at bounding box center [881, 374] width 8 height 8
click at [826, 455] on div "04" at bounding box center [827, 460] width 27 height 15
click at [863, 505] on div "42" at bounding box center [858, 506] width 27 height 15
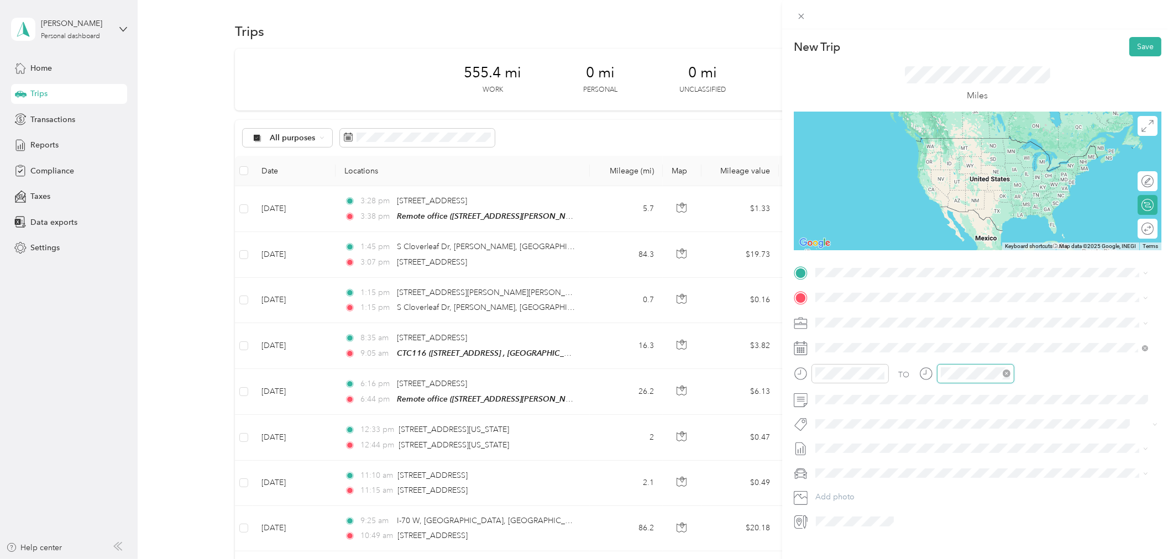
scroll to position [124, 0]
click at [952, 428] on div "06" at bounding box center [951, 429] width 27 height 15
click at [983, 466] on div "16" at bounding box center [983, 465] width 27 height 15
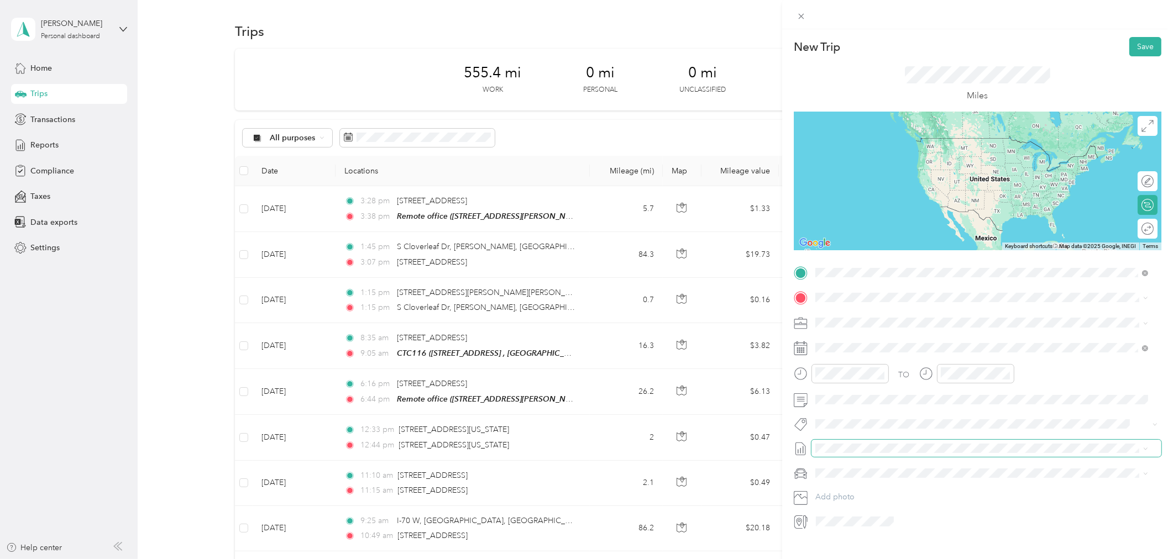
click at [1069, 442] on span at bounding box center [986, 448] width 350 height 17
click at [862, 317] on span "520 South 7th Street Vincennes, Indiana 47591, United States" at bounding box center [891, 312] width 111 height 10
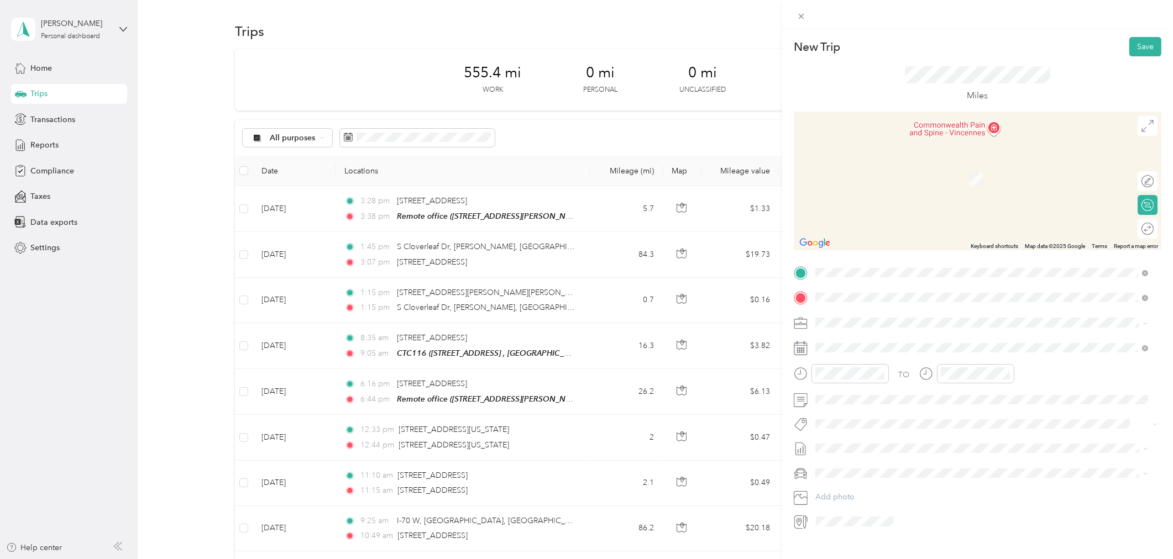
click at [857, 339] on span "Plainfield Indiana, United States" at bounding box center [898, 342] width 124 height 19
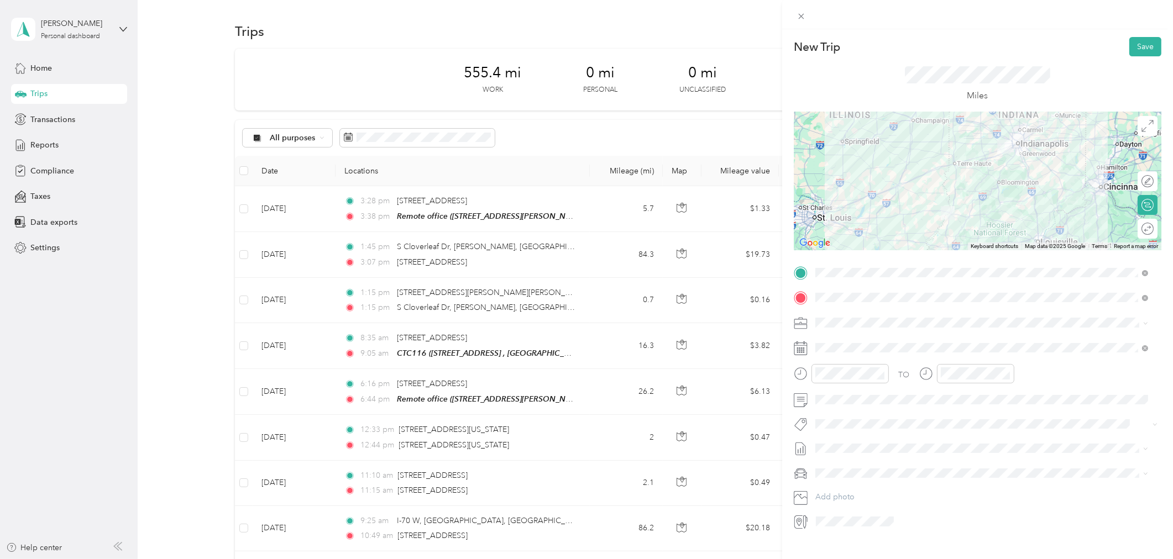
click at [851, 496] on li "Acura TSX" at bounding box center [981, 493] width 341 height 19
click at [983, 491] on div "22" at bounding box center [983, 491] width 27 height 15
click at [883, 411] on div "PM" at bounding box center [889, 413] width 27 height 15
click at [997, 559] on div "New Trip Save This trip cannot be edited because it is either under review, app…" at bounding box center [583, 559] width 1167 height 0
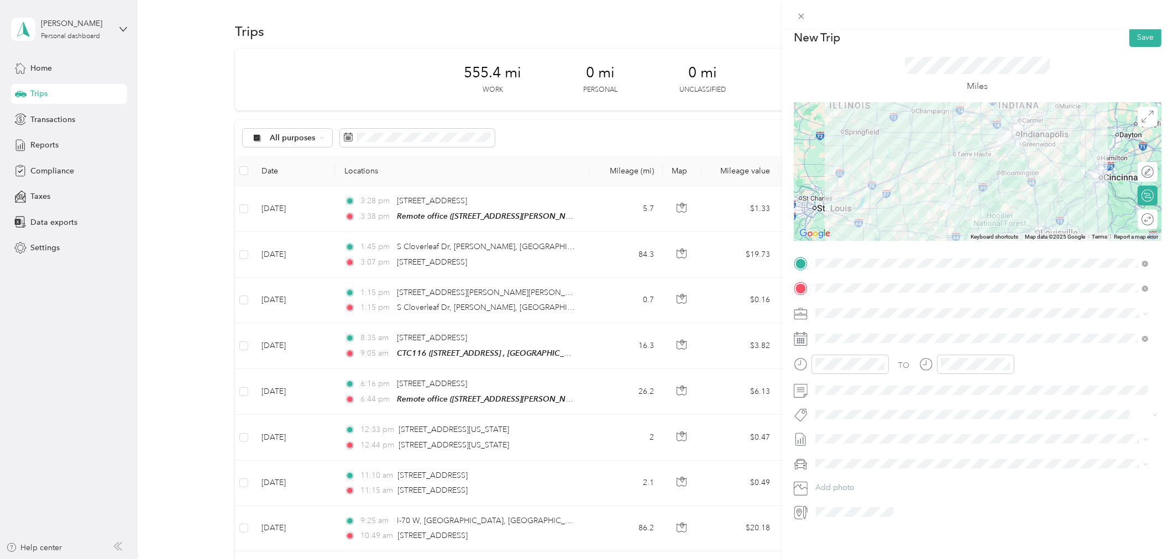
scroll to position [0, 0]
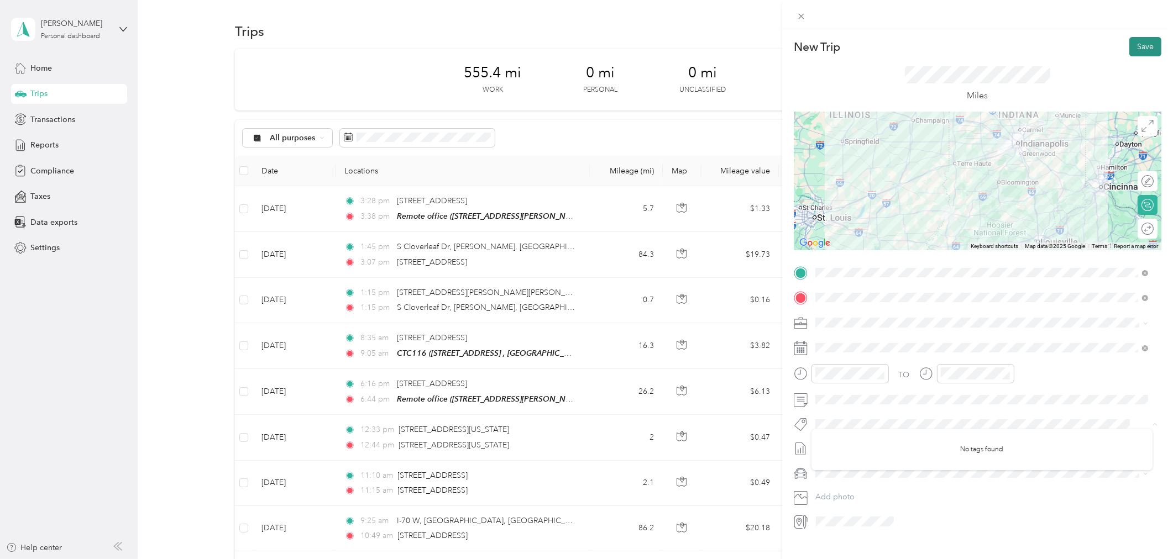
click at [1135, 45] on button "Save" at bounding box center [1145, 46] width 32 height 19
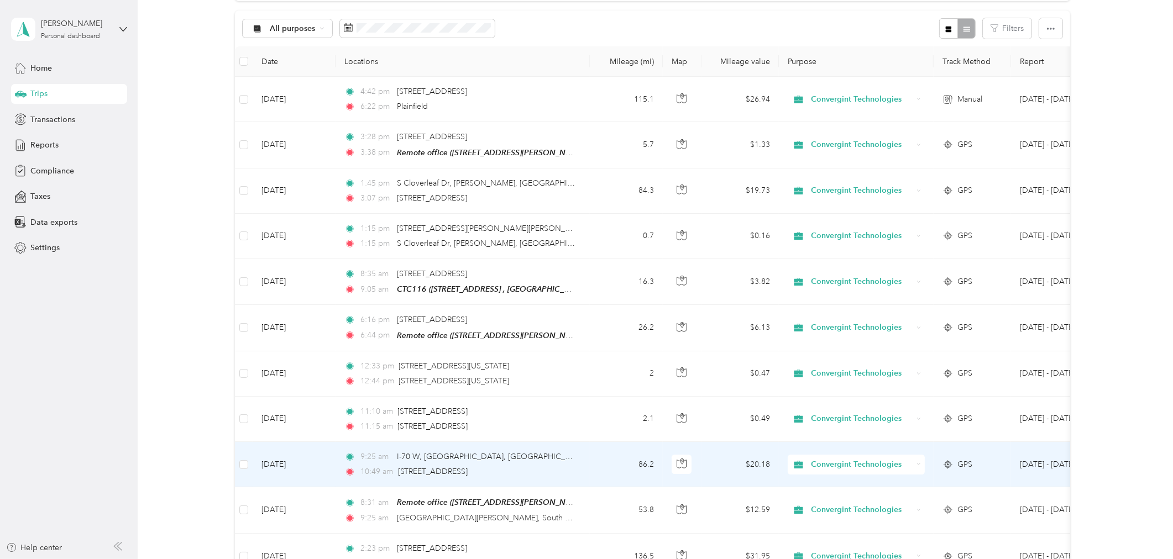
scroll to position [102, 0]
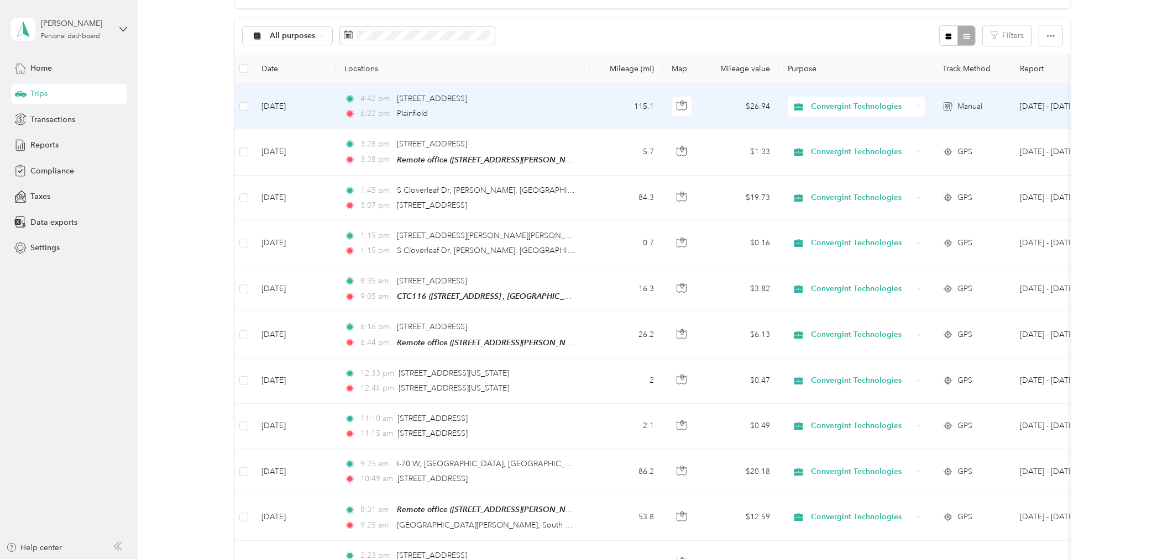
click at [274, 103] on td "Sep 29, 2025" at bounding box center [294, 106] width 83 height 45
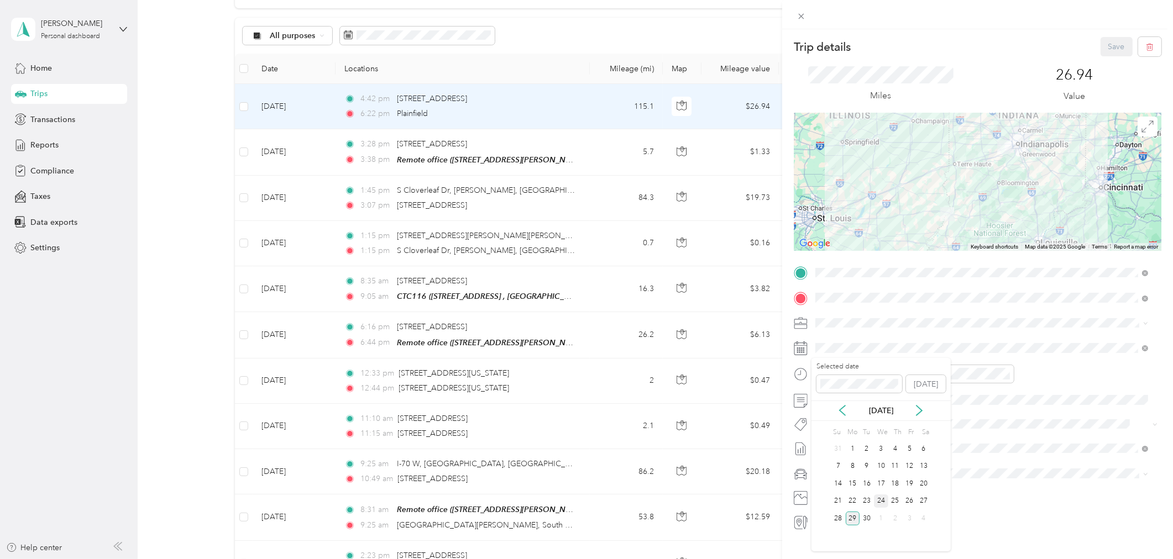
click at [880, 502] on div "24" at bounding box center [881, 502] width 14 height 14
click at [1108, 47] on button "Save" at bounding box center [1116, 46] width 32 height 19
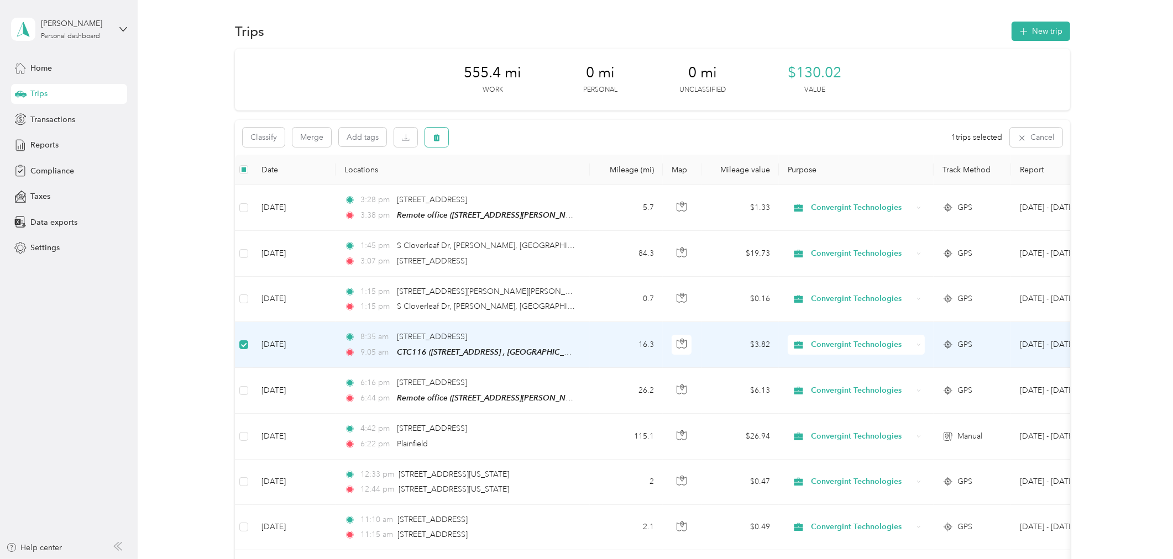
click at [443, 135] on button "button" at bounding box center [436, 137] width 23 height 19
click at [518, 183] on button "Yes" at bounding box center [519, 184] width 22 height 18
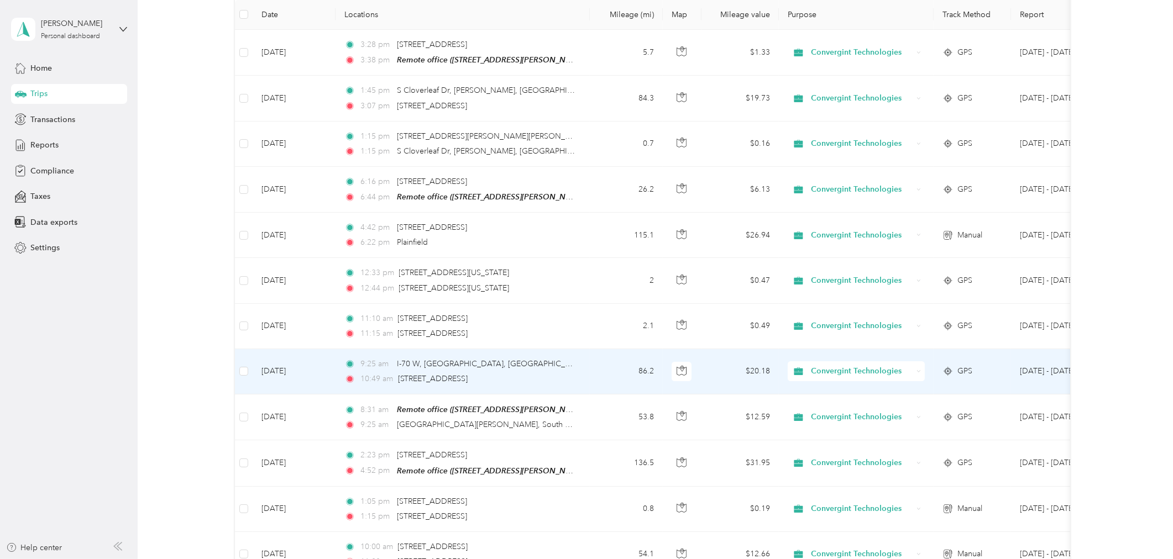
scroll to position [112, 0]
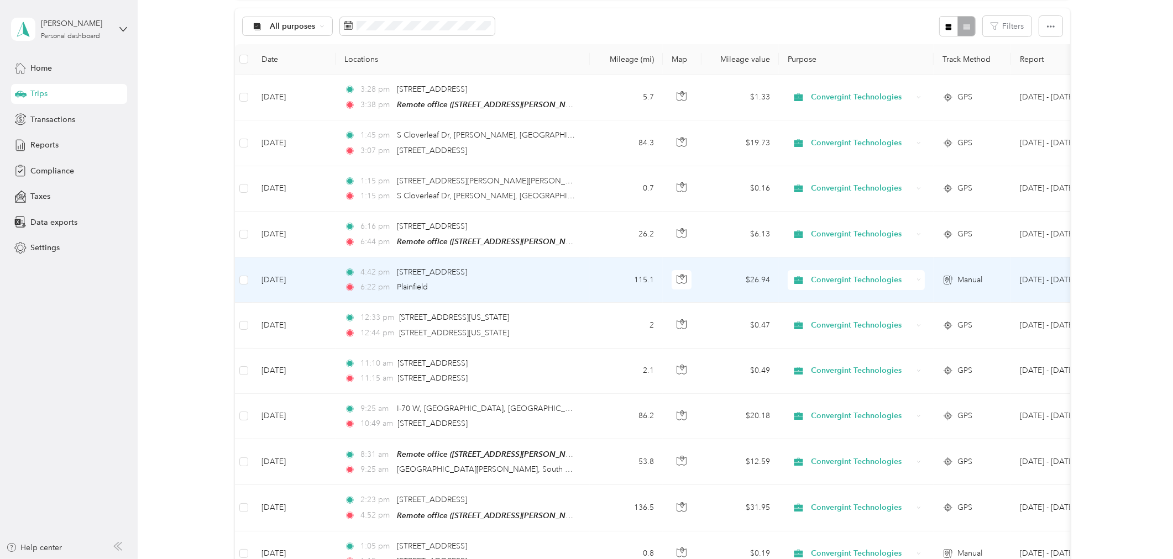
click at [323, 269] on td "Sep 24, 2025" at bounding box center [294, 280] width 83 height 45
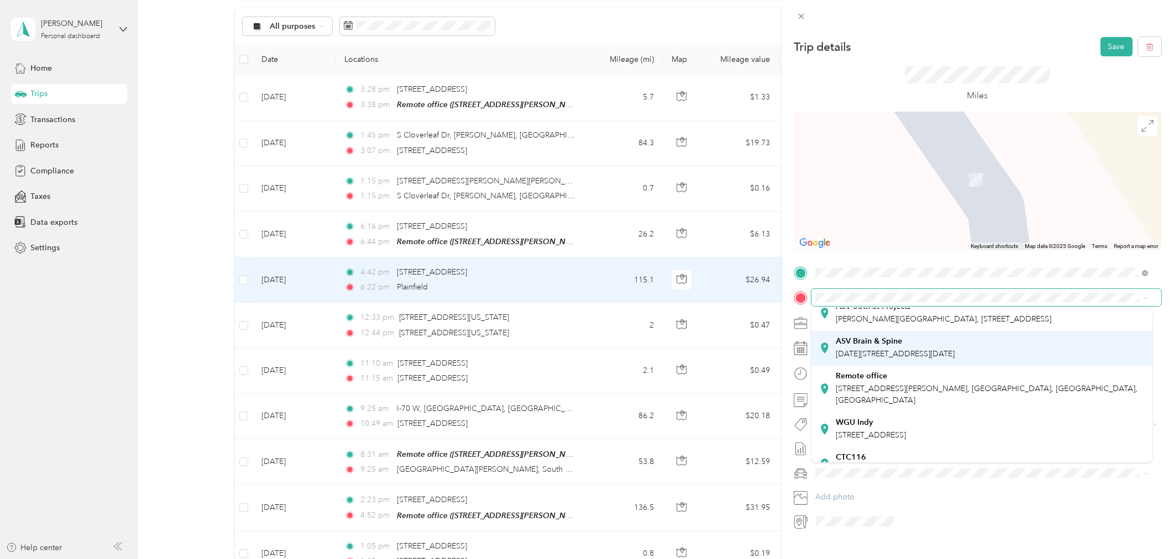
scroll to position [54, 0]
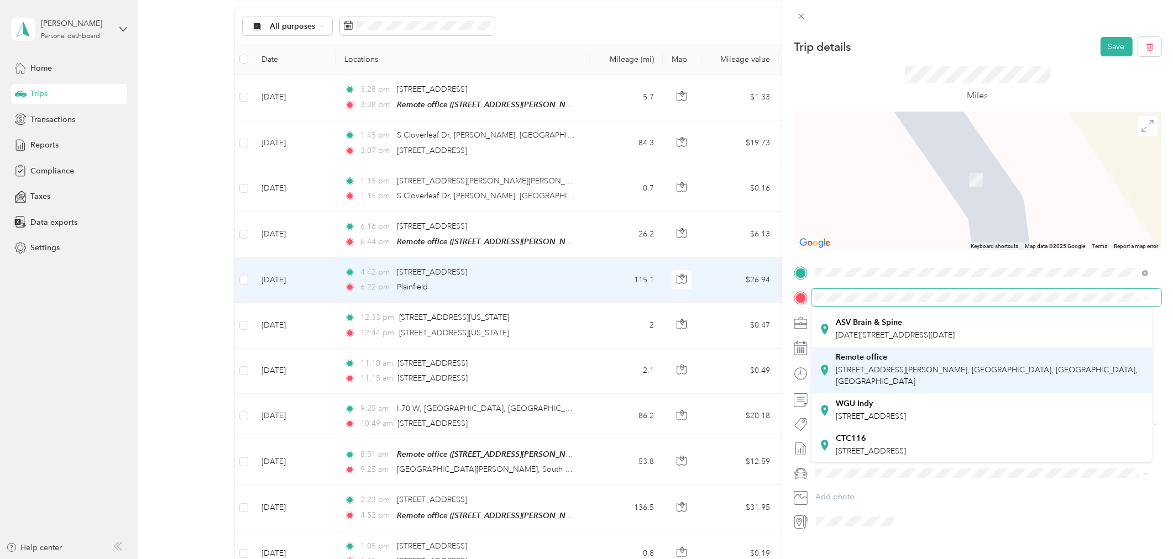
click at [866, 377] on span "6155 Mayfield Ln, Zionsville, IN, United States , 46077, Zionsville, IN, United…" at bounding box center [987, 375] width 302 height 21
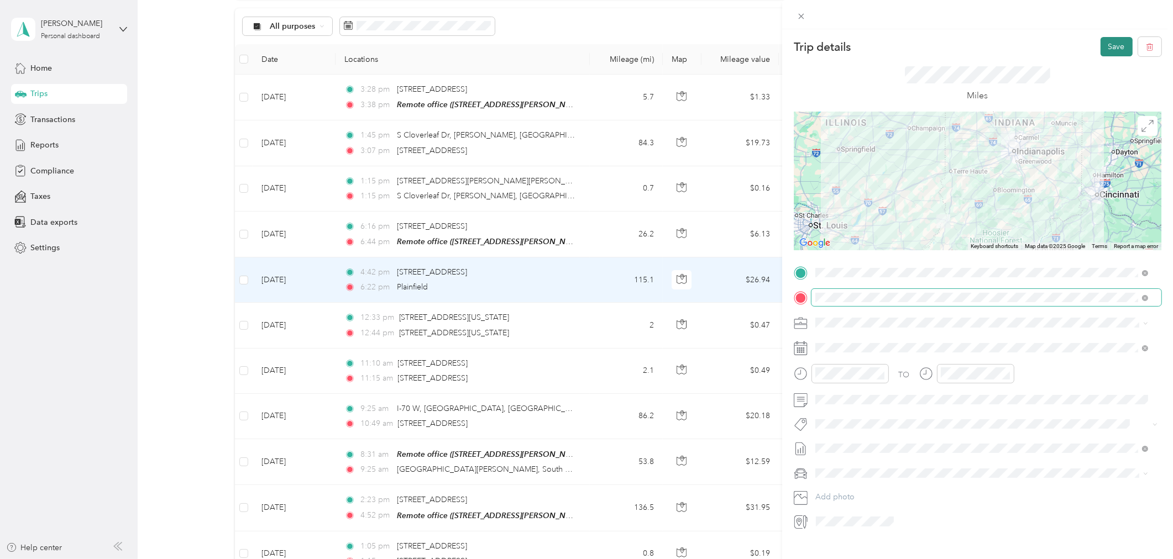
click at [1102, 46] on button "Save" at bounding box center [1116, 46] width 32 height 19
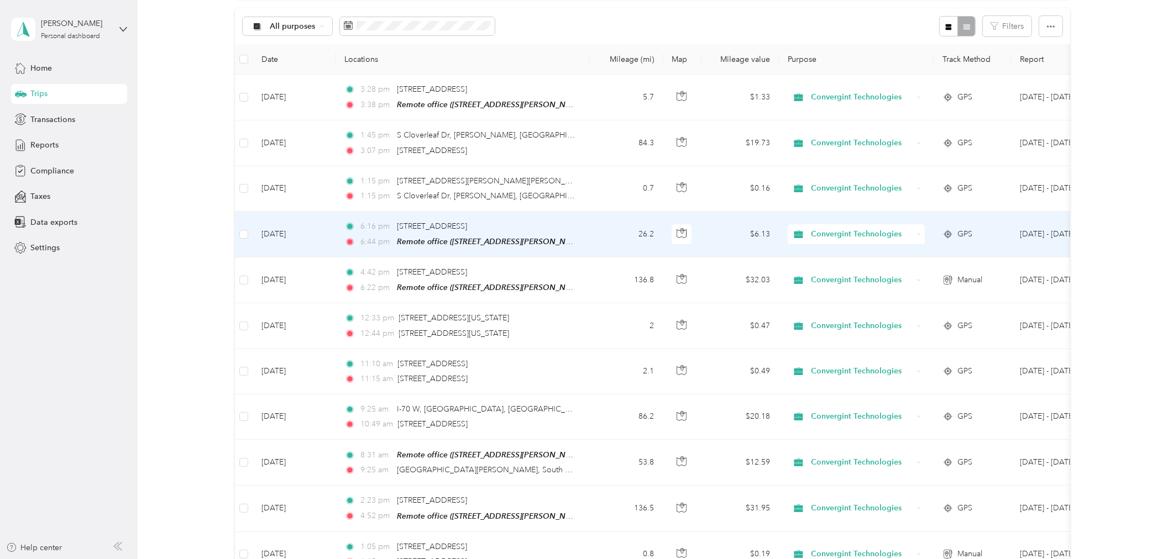
scroll to position [111, 0]
click at [444, 25] on button "button" at bounding box center [436, 26] width 23 height 19
click at [515, 69] on button "Yes" at bounding box center [519, 73] width 22 height 18
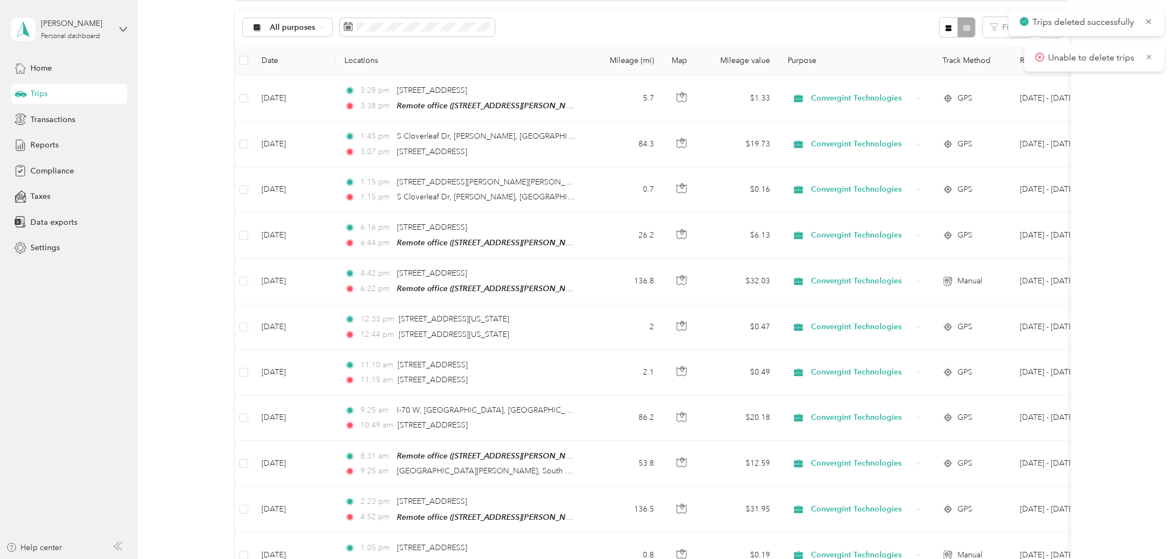
scroll to position [112, 0]
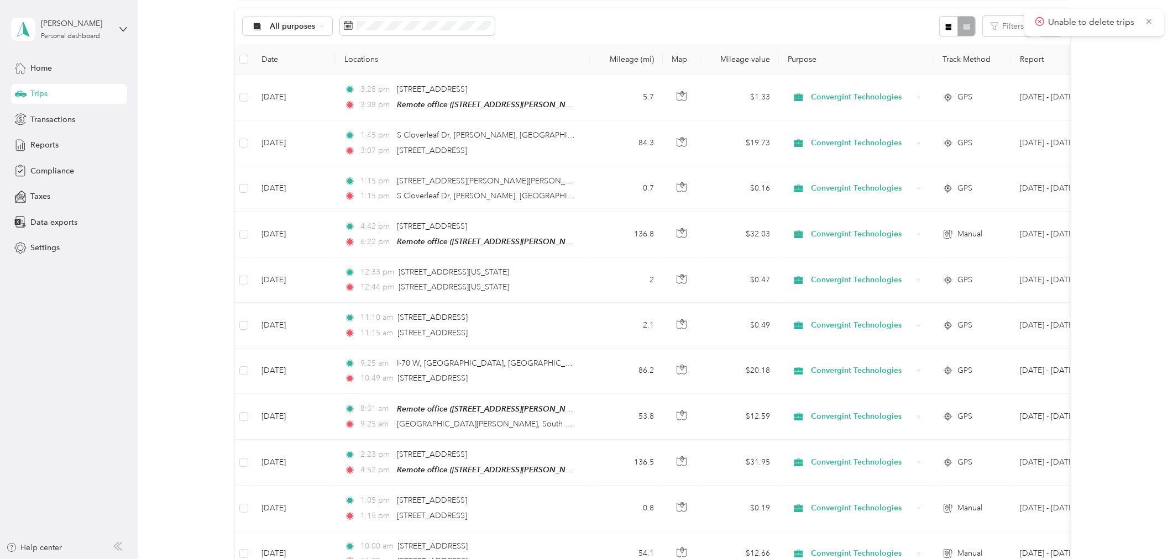
click at [1110, 94] on div "555.4 mi Work 0 mi Personal 0 mi Unclassified $130.02 Value All purposes Filter…" at bounding box center [652, 319] width 1003 height 764
click at [1150, 19] on icon at bounding box center [1149, 22] width 9 height 10
click at [1150, 19] on div "Trips New trip 555.4 mi Work 0 mi Personal 0 mi Unclassified $130.02 Value All …" at bounding box center [653, 324] width 1030 height 872
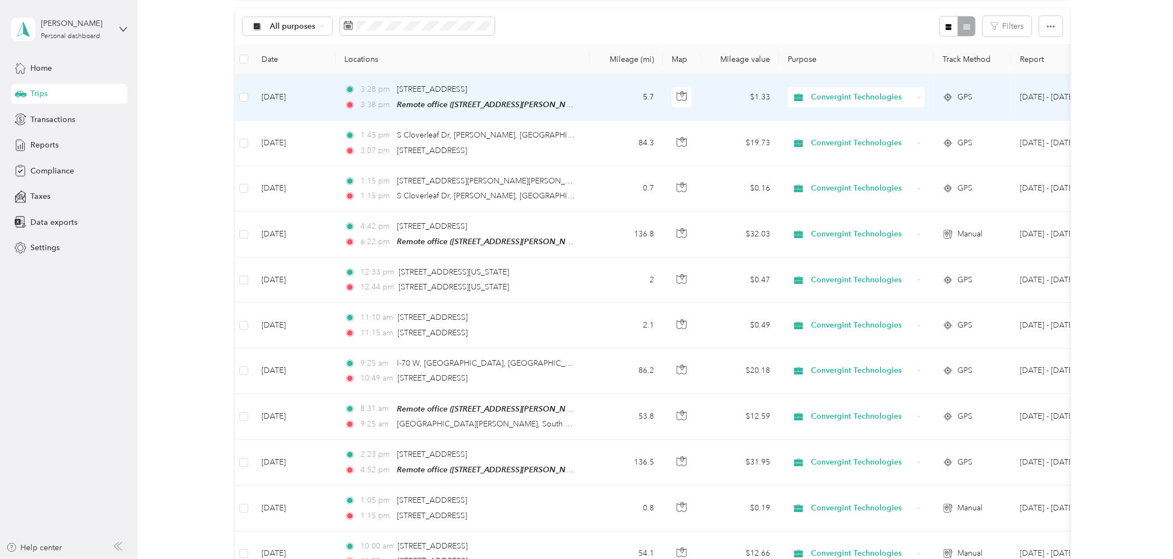
scroll to position [0, 0]
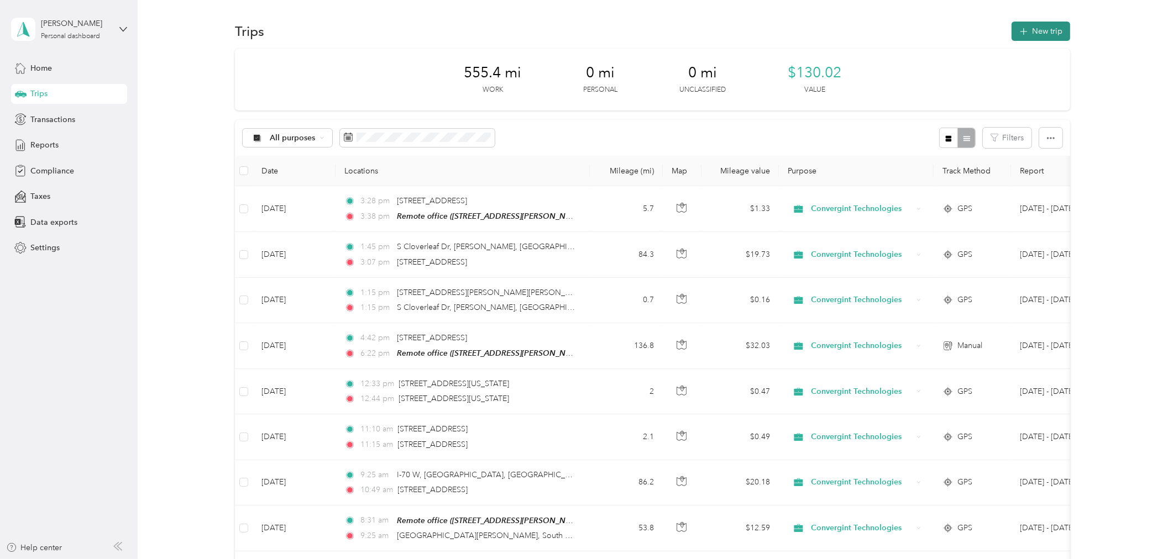
click at [1032, 32] on button "New trip" at bounding box center [1040, 31] width 59 height 19
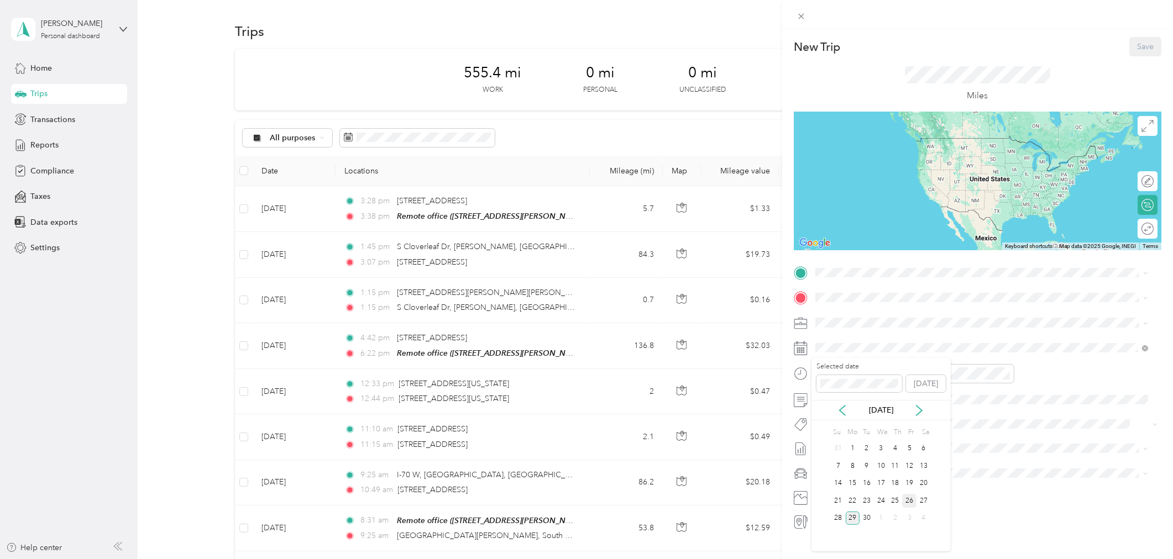
click at [911, 503] on div "26" at bounding box center [909, 501] width 14 height 14
click at [882, 374] on icon "close-circle" at bounding box center [881, 374] width 8 height 8
click at [822, 499] on div "08" at bounding box center [827, 497] width 27 height 15
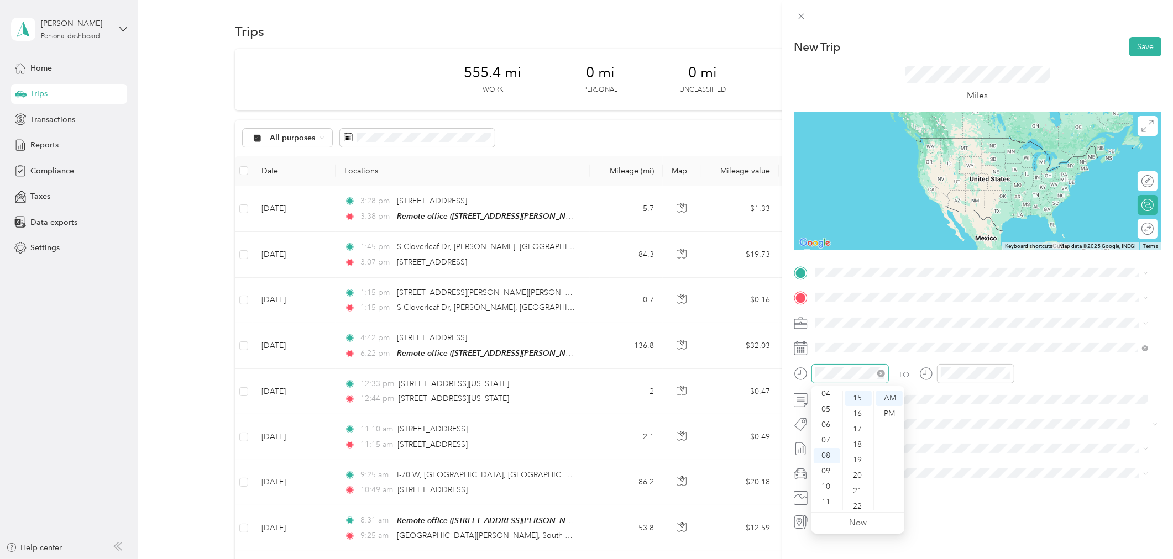
click at [883, 373] on icon "close-circle" at bounding box center [881, 374] width 8 height 8
click at [826, 455] on div "08" at bounding box center [827, 455] width 27 height 15
click at [859, 398] on div "00" at bounding box center [858, 398] width 27 height 15
click at [890, 395] on div "AM" at bounding box center [889, 398] width 27 height 15
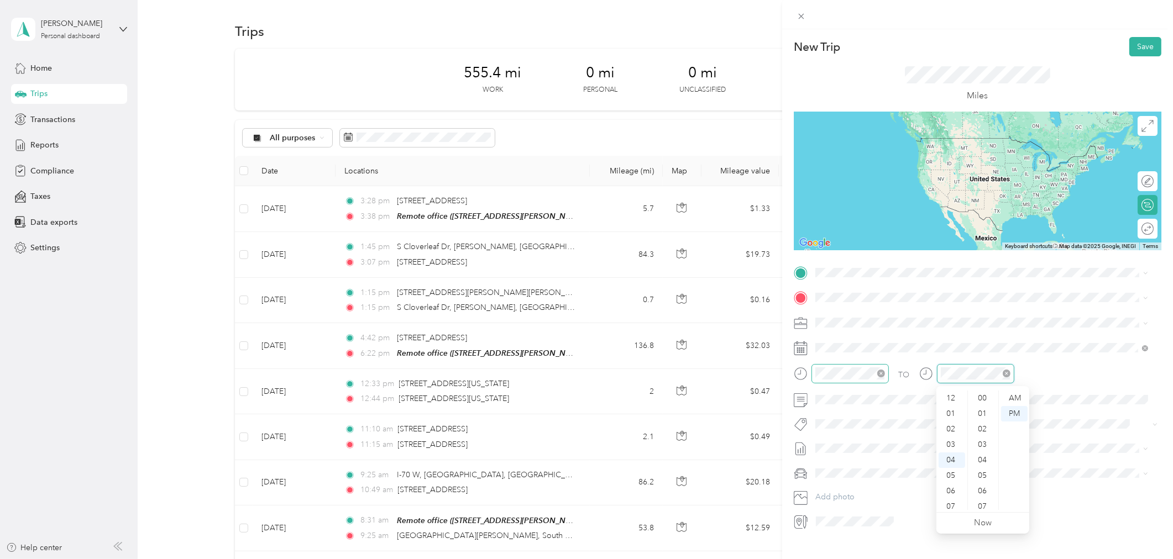
scroll to position [232, 0]
click at [953, 475] on div "09" at bounding box center [951, 475] width 27 height 15
click at [953, 475] on div "09" at bounding box center [951, 471] width 27 height 15
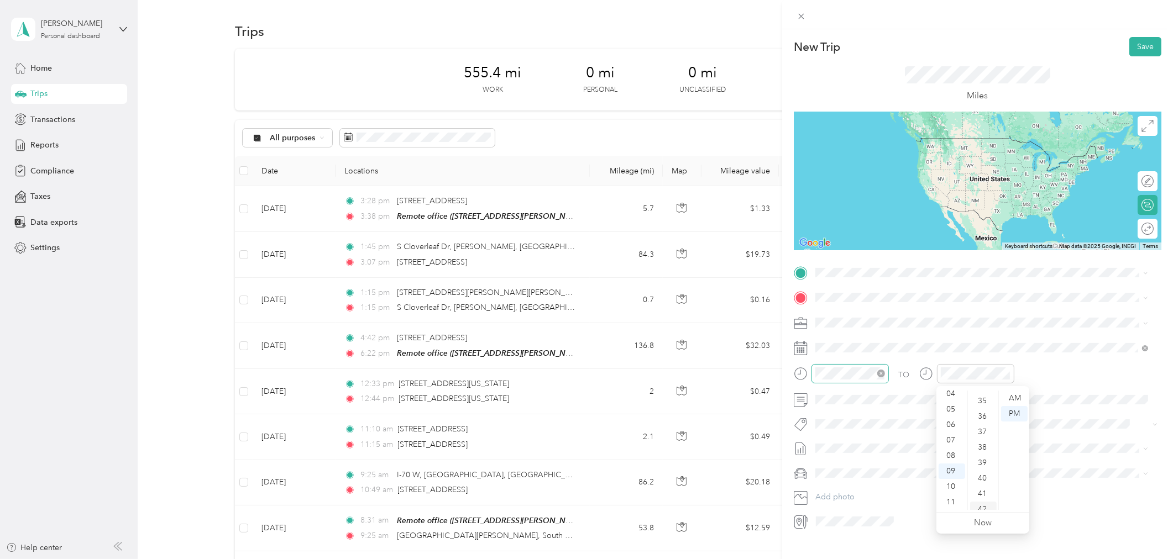
click at [985, 508] on div "42" at bounding box center [983, 509] width 27 height 15
click at [985, 508] on ul "00 01 02 03 04 05 06 07 08 09 10 11 12 13 14 15 16 17 18 19 20 21 22 23 24 25 2…" at bounding box center [982, 450] width 31 height 119
click at [1015, 396] on div "AM" at bounding box center [1014, 398] width 27 height 15
click at [856, 334] on span "1800 East Tipton Street Seymour, Indiana 47274, United States" at bounding box center [922, 334] width 172 height 10
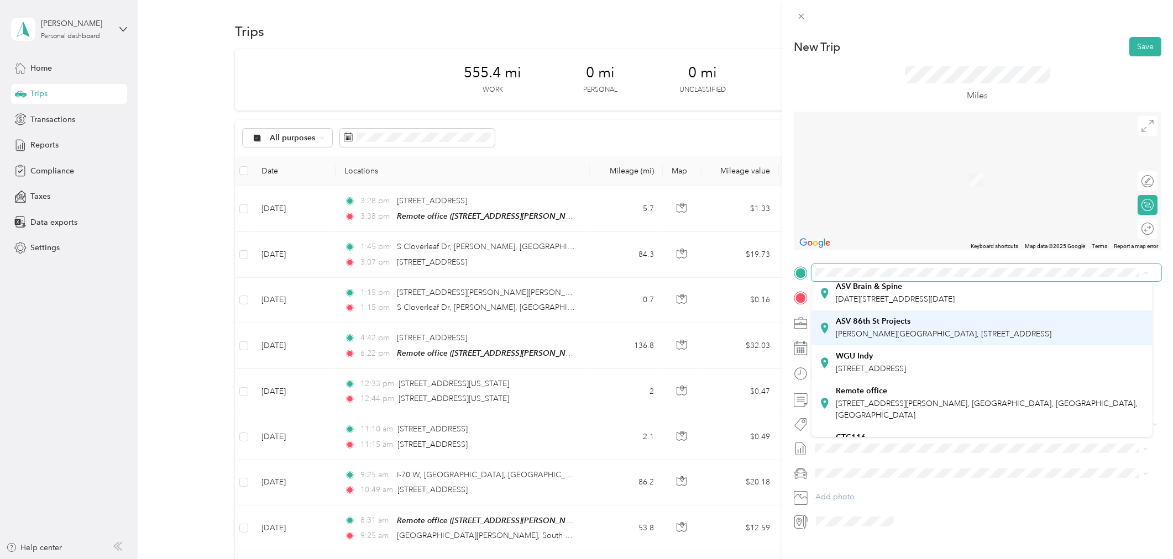
scroll to position [54, 0]
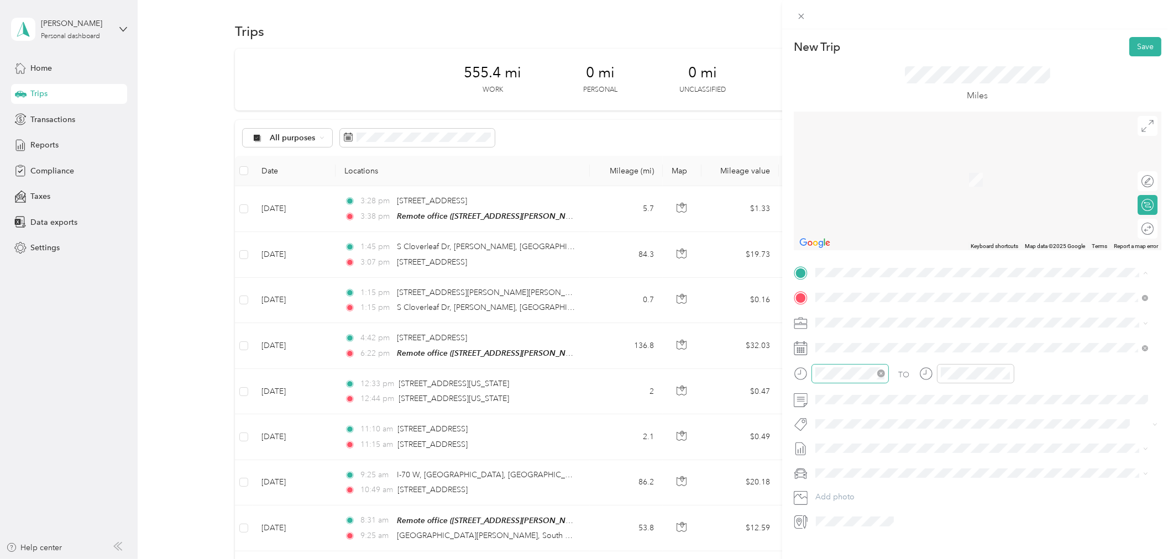
click at [880, 373] on strong "Remote office" at bounding box center [861, 368] width 51 height 10
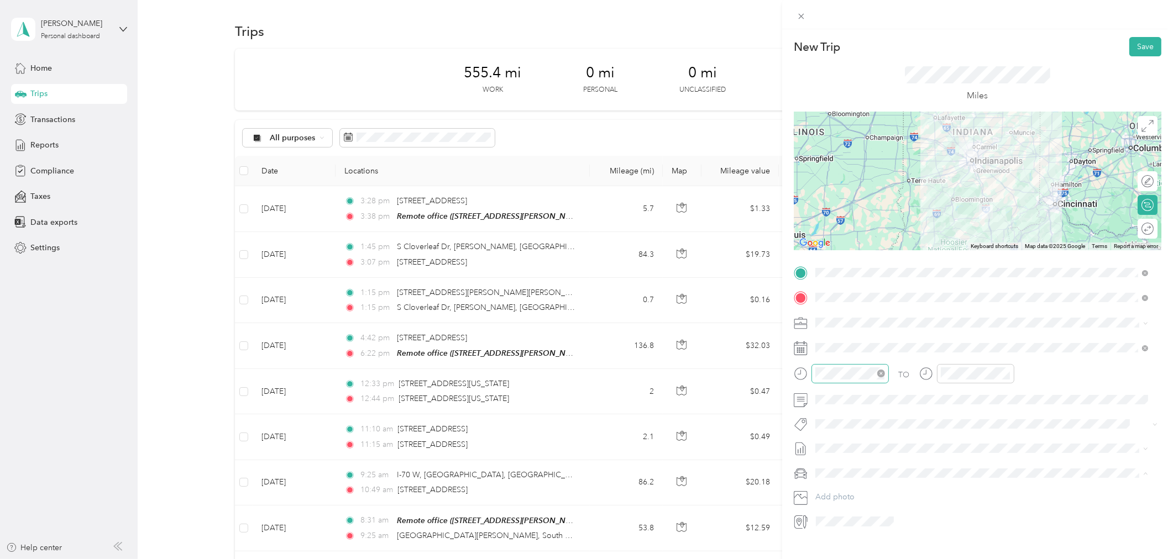
click at [841, 494] on span "Acura TSX" at bounding box center [837, 493] width 36 height 9
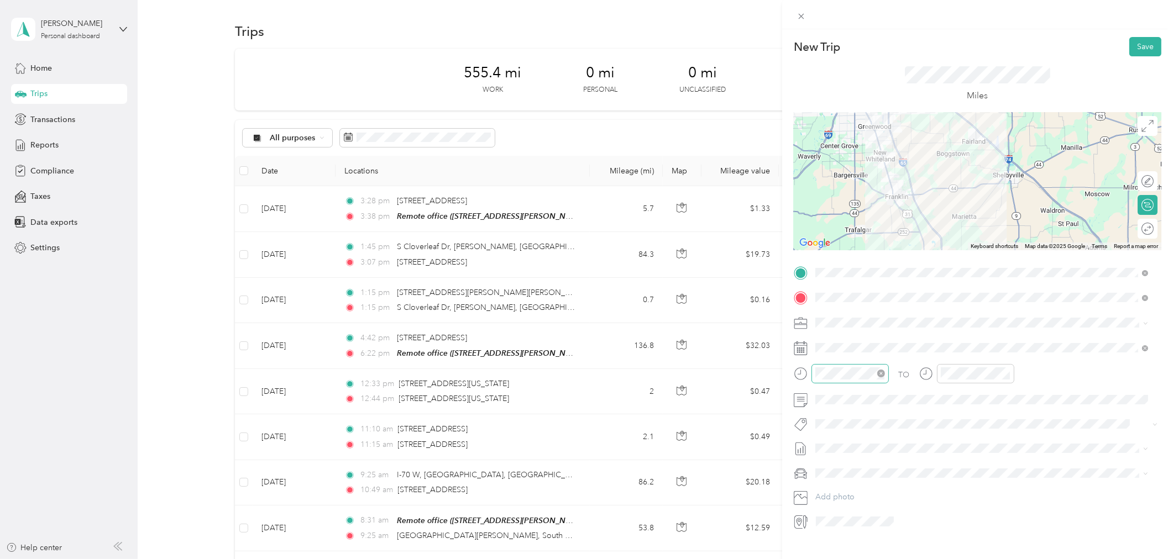
drag, startPoint x: 921, startPoint y: 156, endPoint x: 1001, endPoint y: 263, distance: 133.4
click at [1001, 263] on div "New Trip Save This trip cannot be edited because it is either under review, app…" at bounding box center [978, 284] width 368 height 494
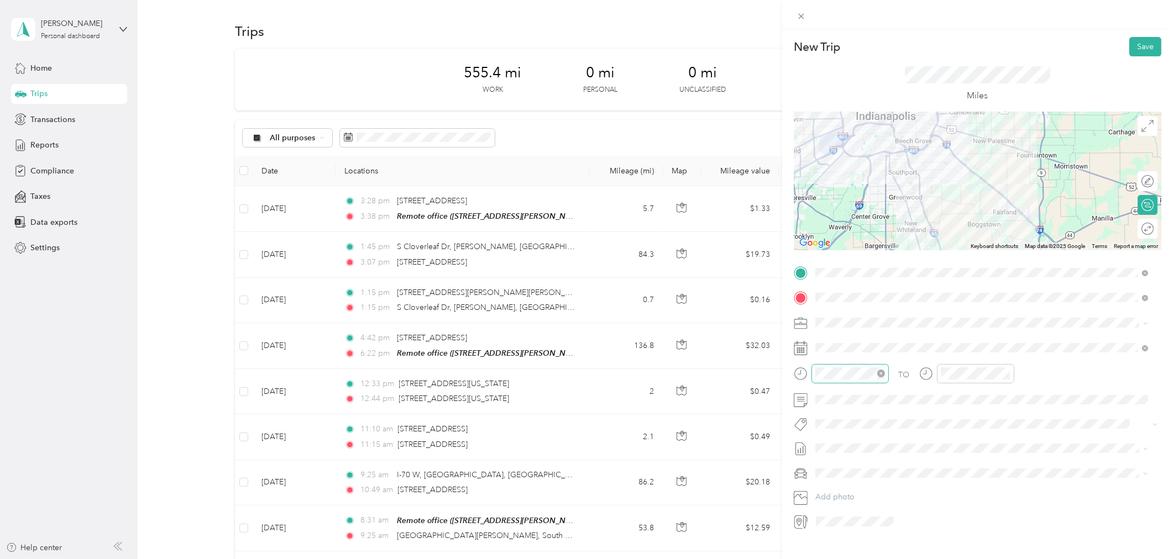
drag, startPoint x: 919, startPoint y: 146, endPoint x: 949, endPoint y: 213, distance: 73.2
click at [949, 213] on div at bounding box center [978, 181] width 368 height 138
click at [1133, 46] on button "Save" at bounding box center [1145, 46] width 32 height 19
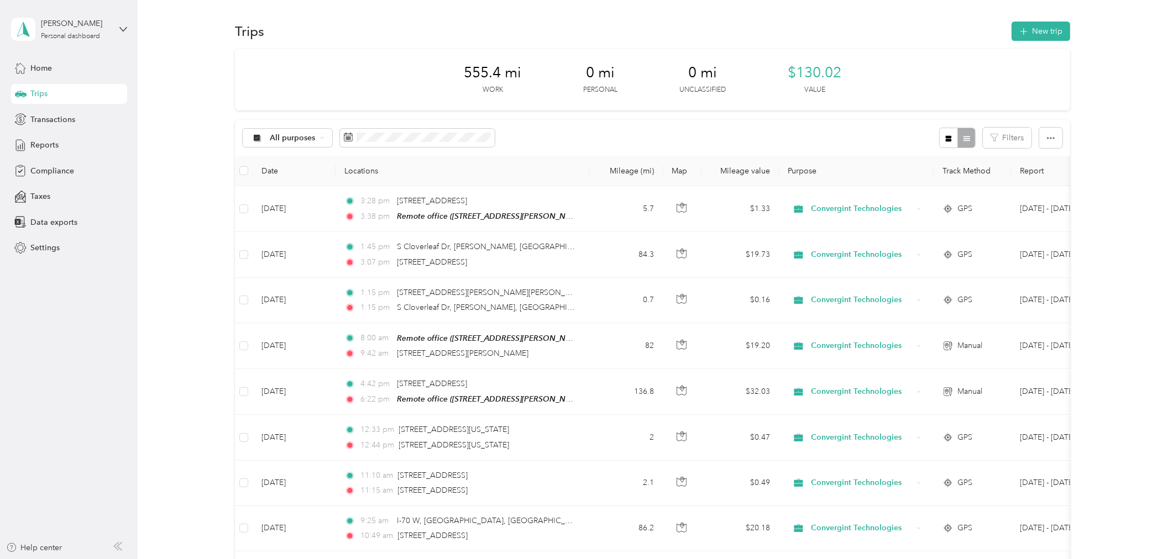
click at [916, 65] on div "555.4 mi Work 0 mi Personal 0 mi Unclassified $130.02 Value" at bounding box center [652, 80] width 835 height 62
